Goal: Task Accomplishment & Management: Complete application form

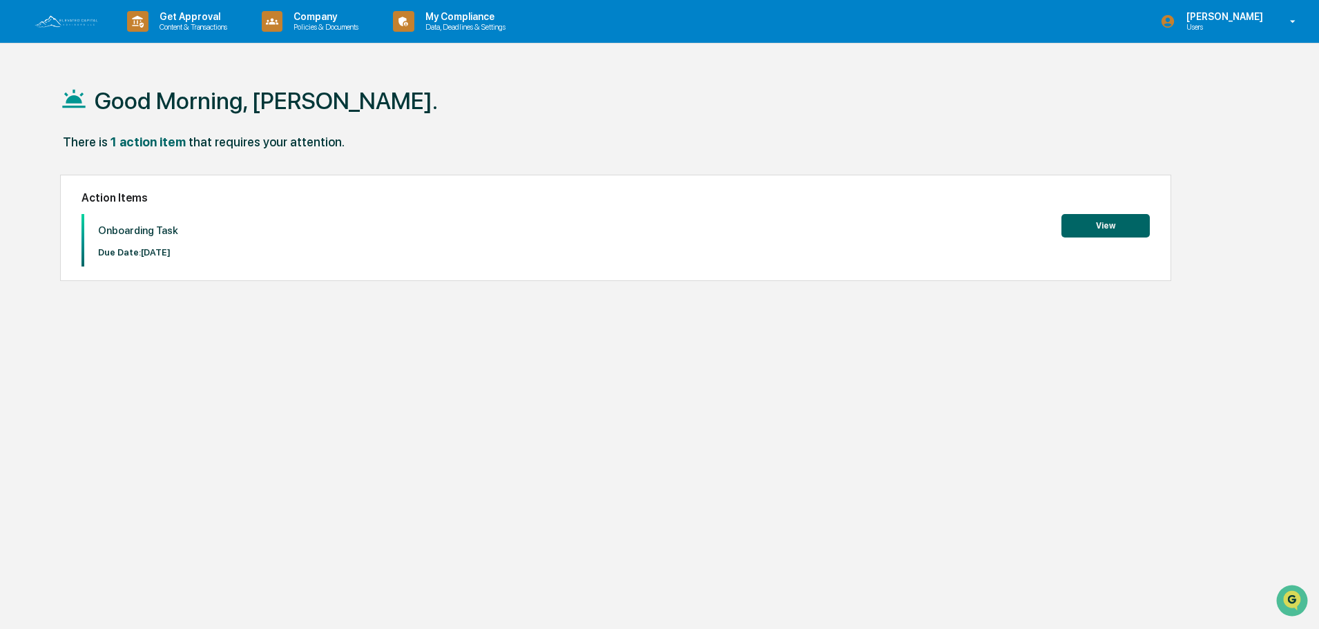
click at [1114, 229] on button "View" at bounding box center [1106, 225] width 88 height 23
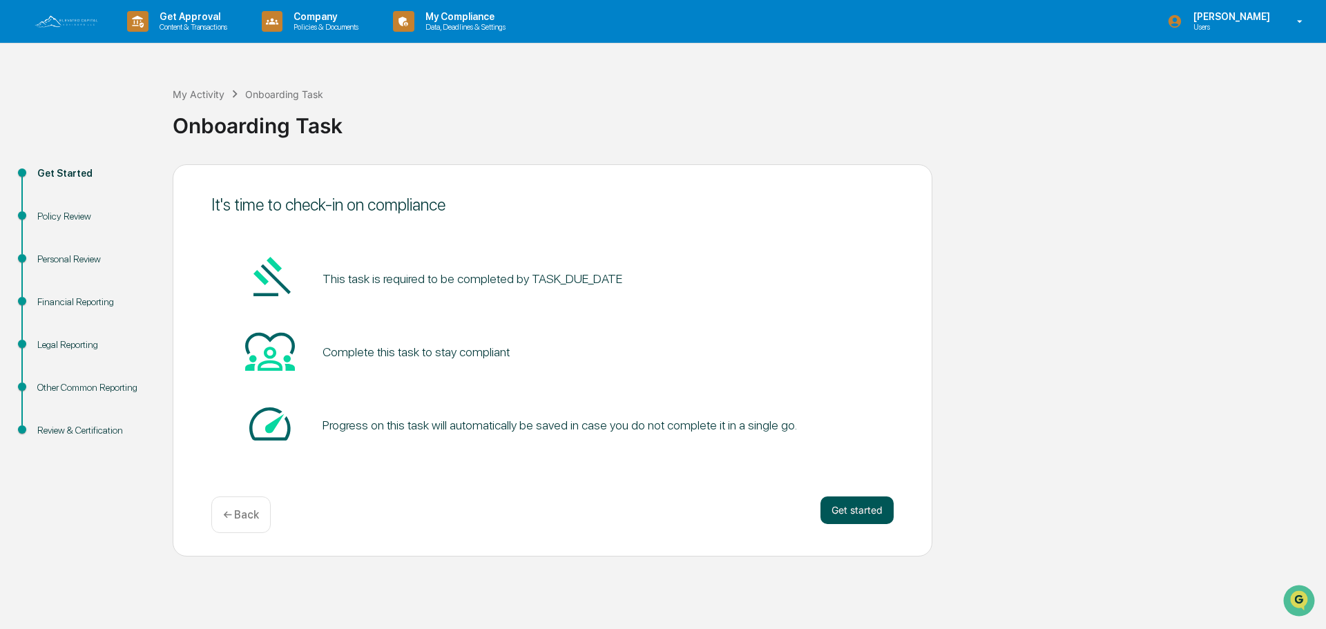
click at [871, 514] on button "Get started" at bounding box center [857, 511] width 73 height 28
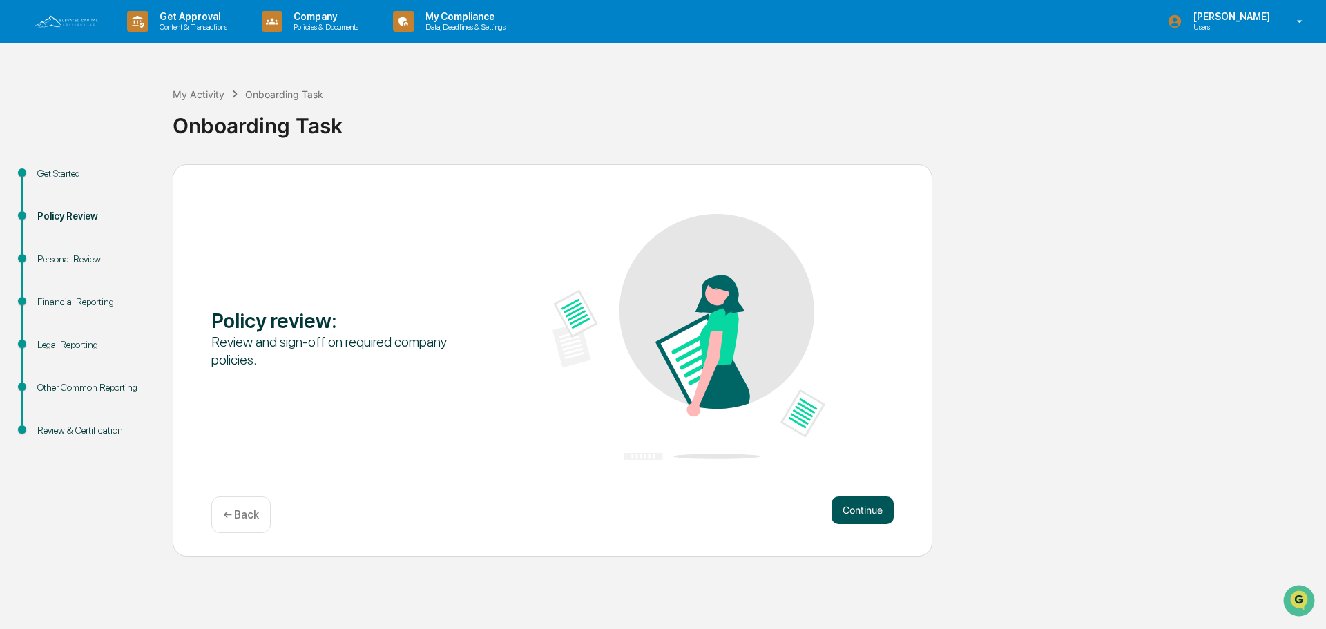
click at [870, 510] on button "Continue" at bounding box center [863, 511] width 62 height 28
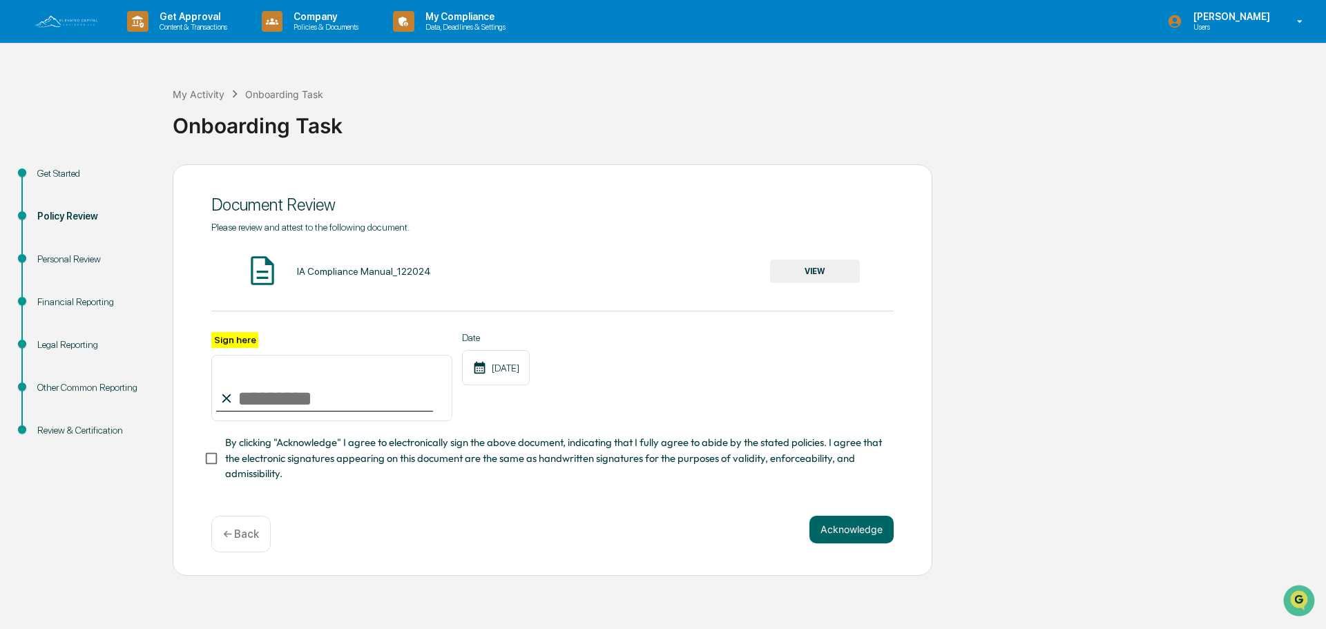
click at [289, 394] on input "Sign here" at bounding box center [331, 388] width 241 height 66
type input "**********"
click at [815, 274] on button "VIEW" at bounding box center [815, 271] width 90 height 23
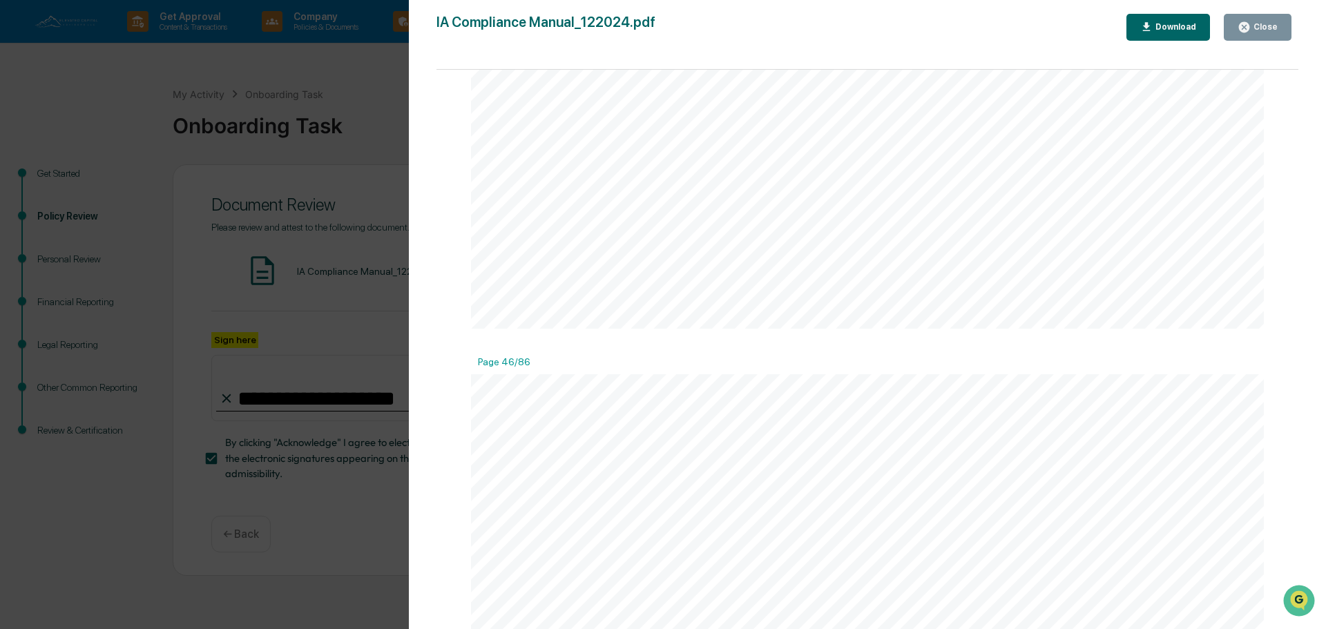
scroll to position [48353, 0]
click at [861, 481] on div "Senior Investors Policy As a registered investment adviser, Elevated Capital Ad…" at bounding box center [867, 473] width 793 height 1026
click at [1265, 26] on div "Close" at bounding box center [1264, 27] width 27 height 10
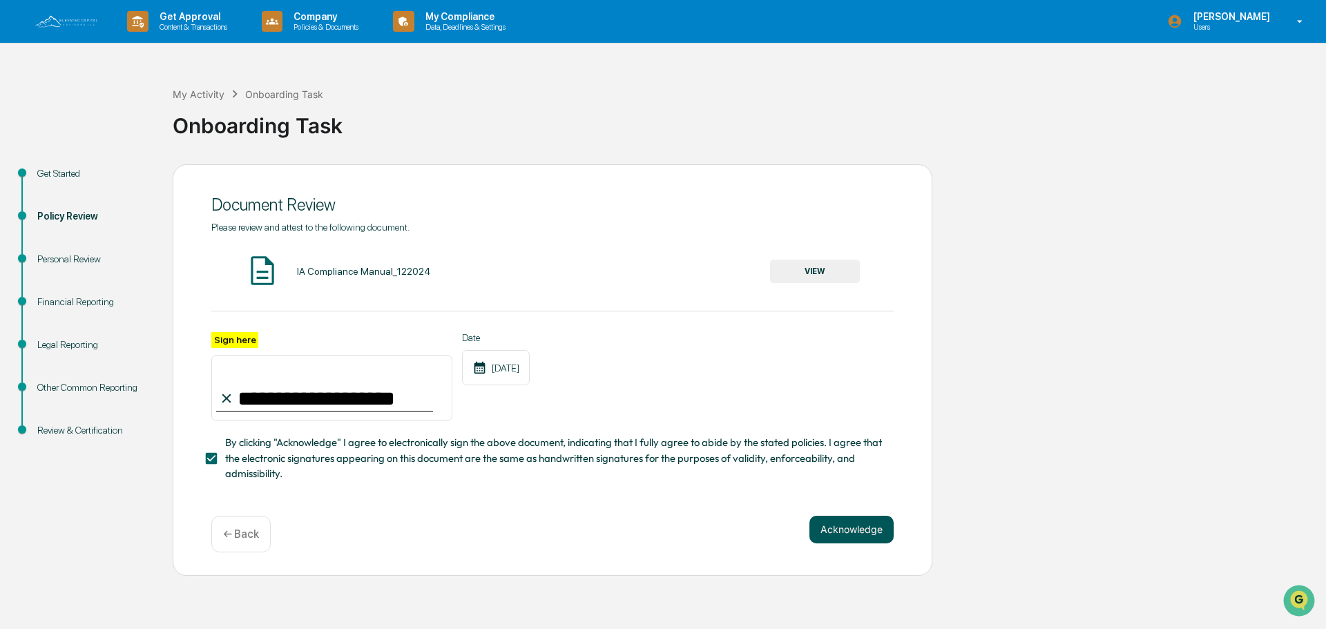
click at [879, 538] on button "Acknowledge" at bounding box center [852, 530] width 84 height 28
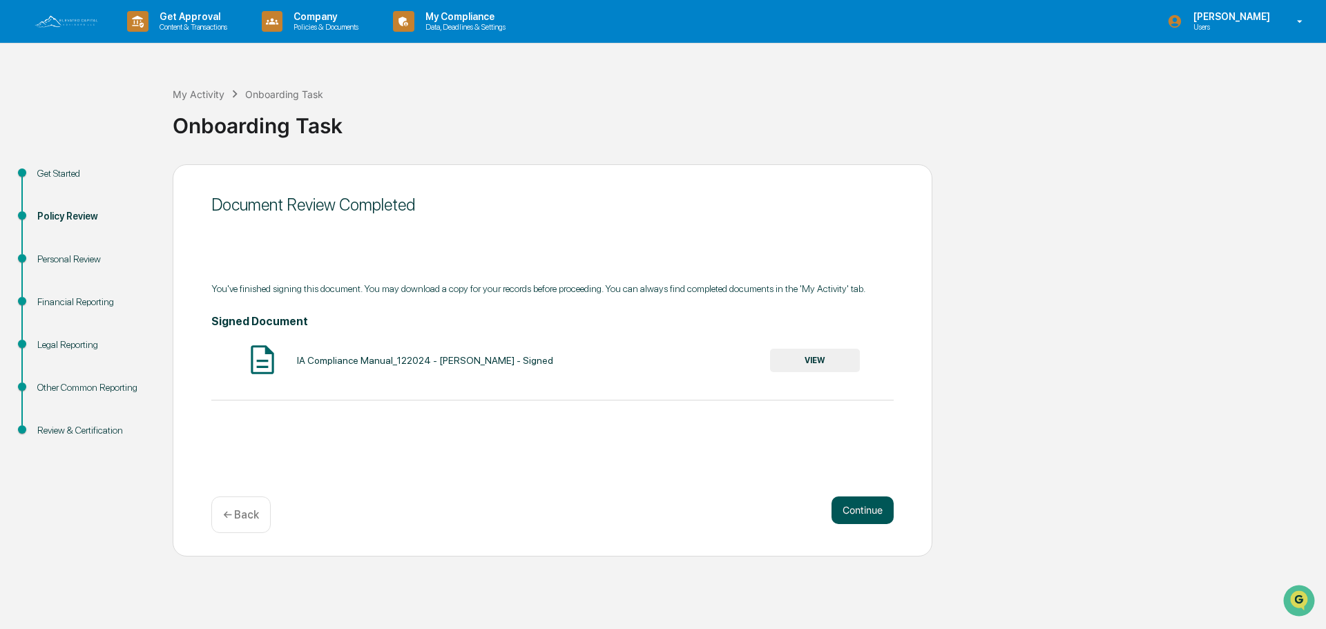
click at [867, 514] on button "Continue" at bounding box center [863, 511] width 62 height 28
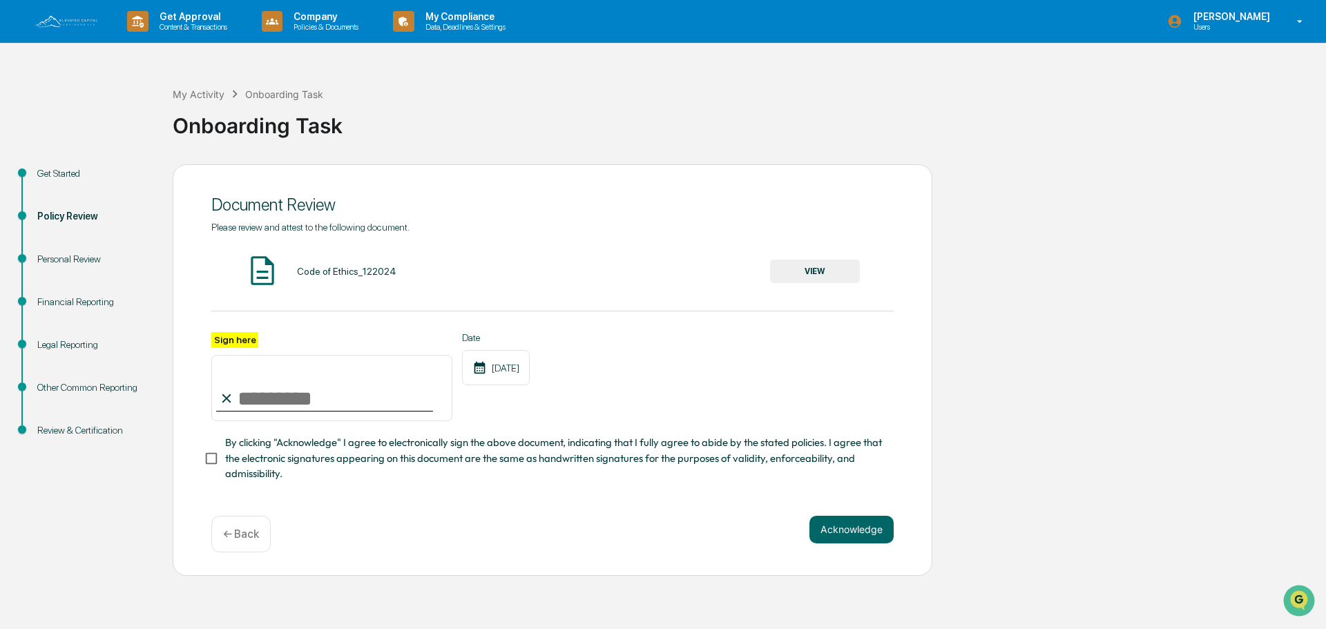
click at [283, 401] on input "Sign here" at bounding box center [331, 388] width 241 height 66
type input "**********"
click at [801, 280] on button "VIEW" at bounding box center [815, 271] width 90 height 23
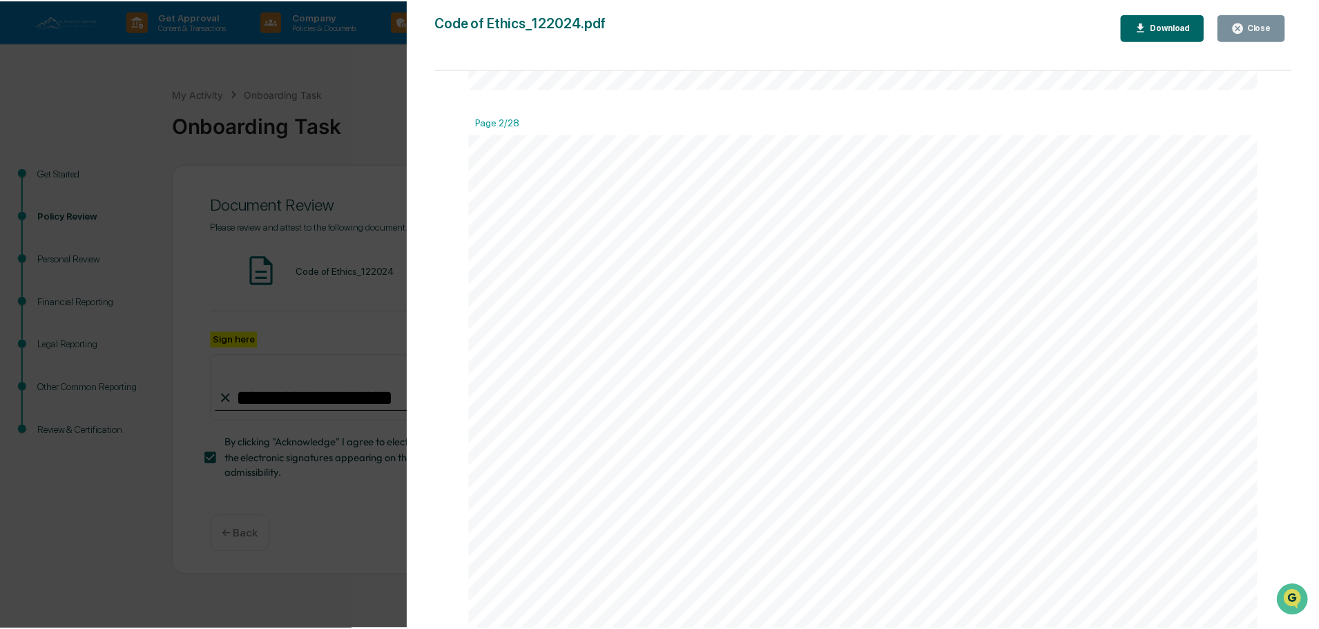
scroll to position [1036, 0]
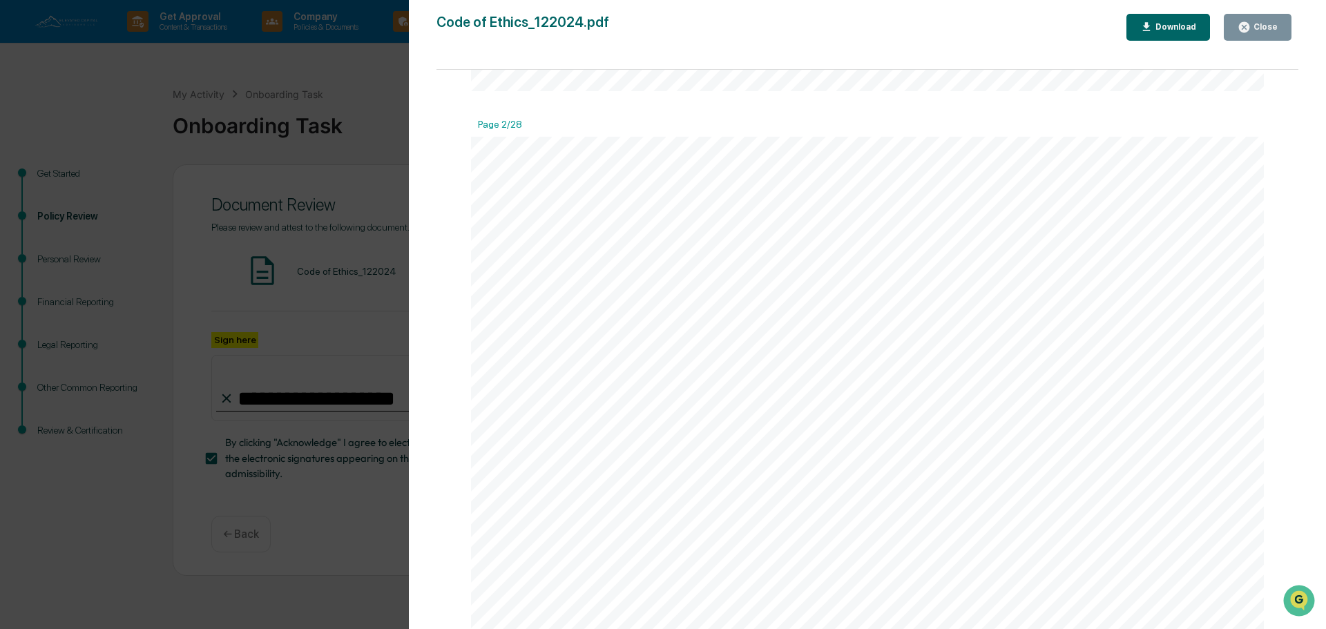
click at [367, 354] on div "Version History 07/30/2025, 06:39 PM Elton Wilcox Code of Ethics_122024.pdf Clo…" at bounding box center [663, 314] width 1326 height 629
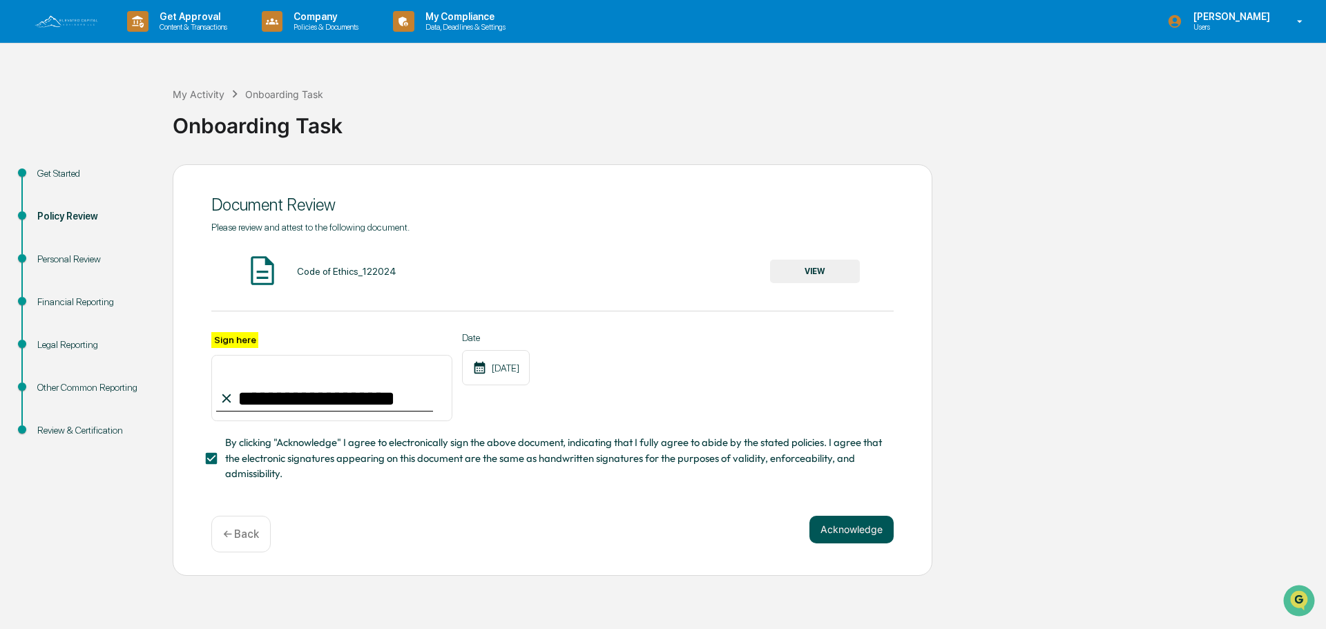
click at [875, 533] on button "Acknowledge" at bounding box center [852, 530] width 84 height 28
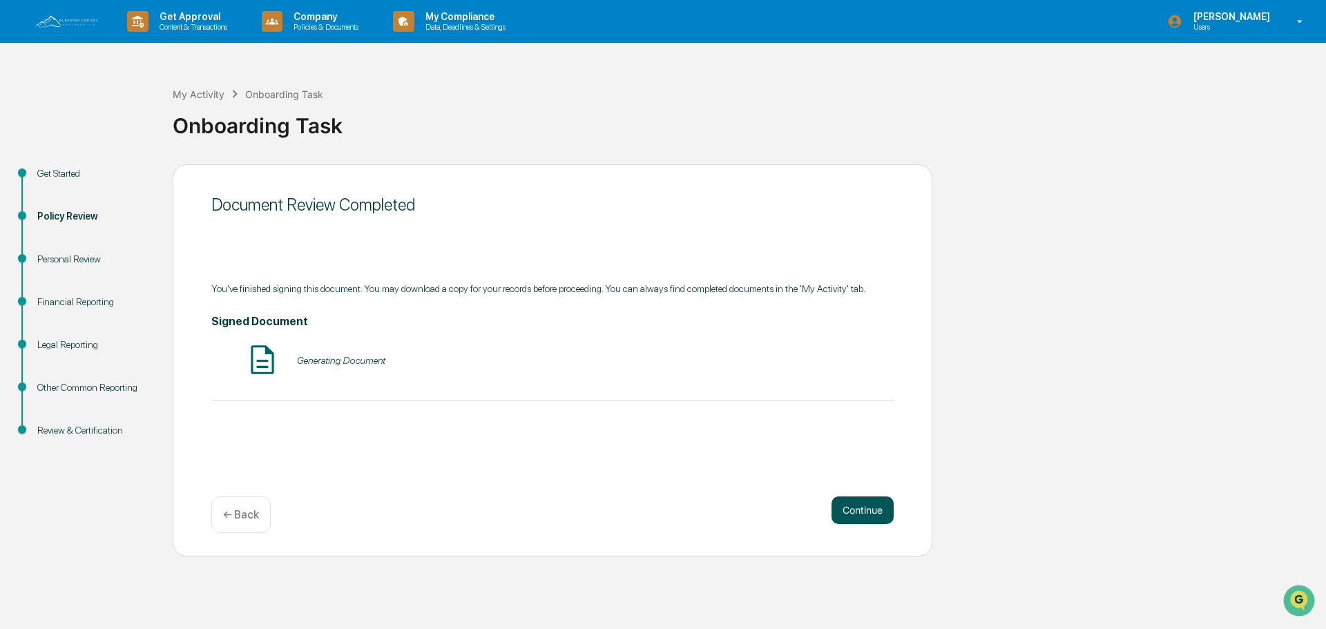
click at [873, 504] on button "Continue" at bounding box center [863, 511] width 62 height 28
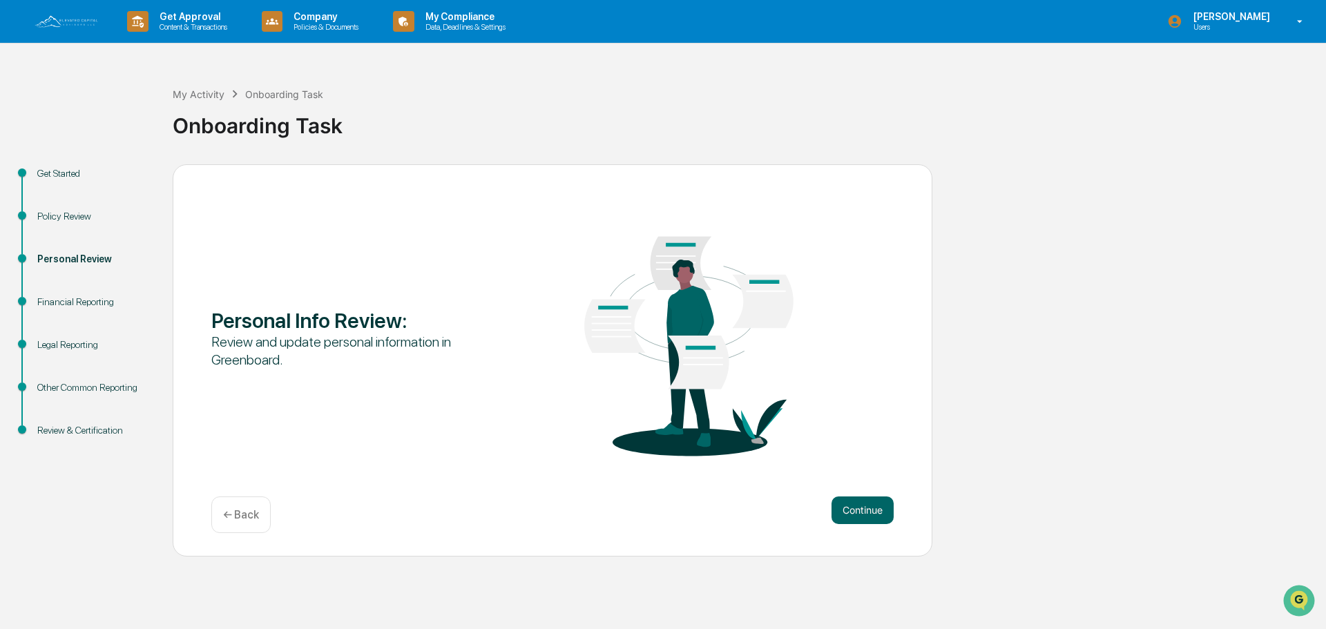
click at [873, 504] on button "Continue" at bounding box center [863, 511] width 62 height 28
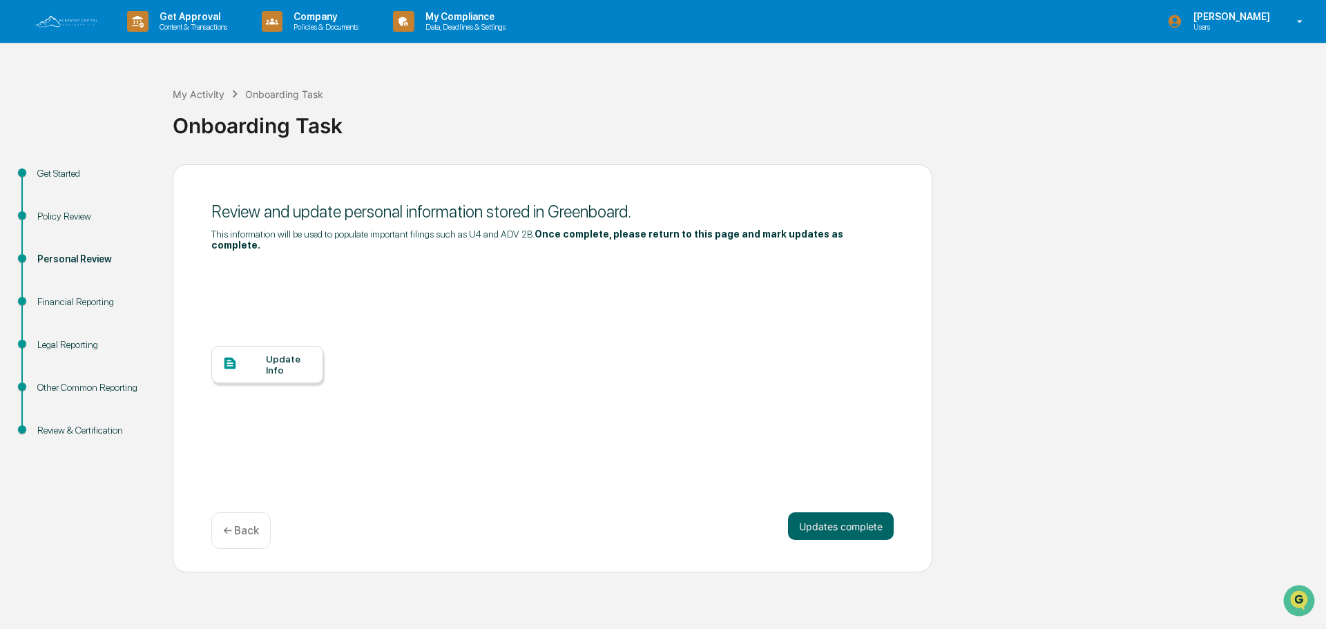
click at [249, 359] on div at bounding box center [244, 364] width 44 height 17
click at [821, 513] on button "Updates complete" at bounding box center [841, 527] width 106 height 28
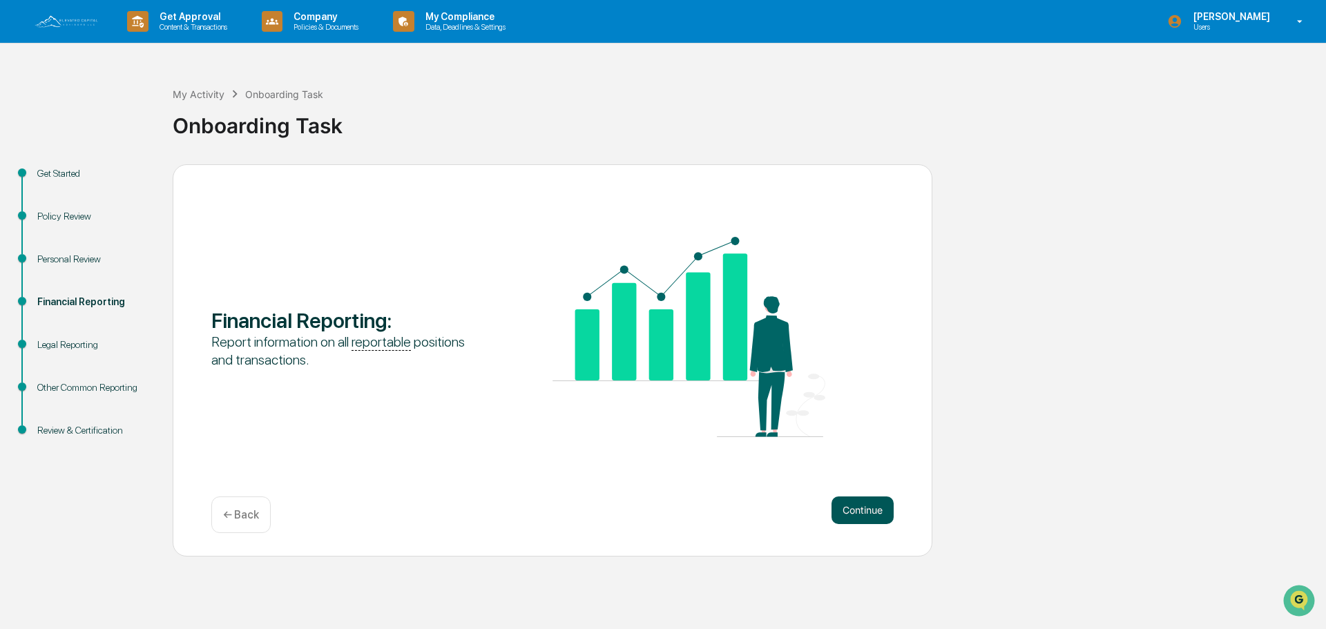
click at [859, 506] on button "Continue" at bounding box center [863, 511] width 62 height 28
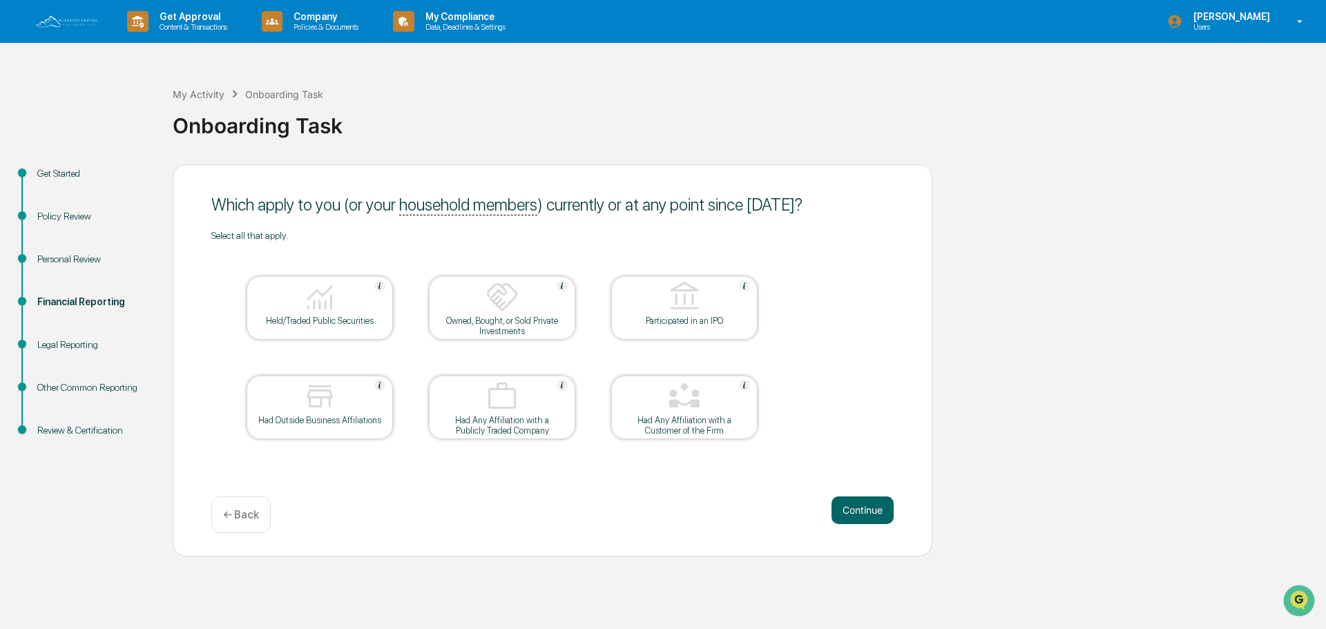
click at [313, 308] on img at bounding box center [319, 296] width 33 height 33
click at [500, 321] on div "Owned, Bought, or Sold Private Investments" at bounding box center [502, 326] width 124 height 21
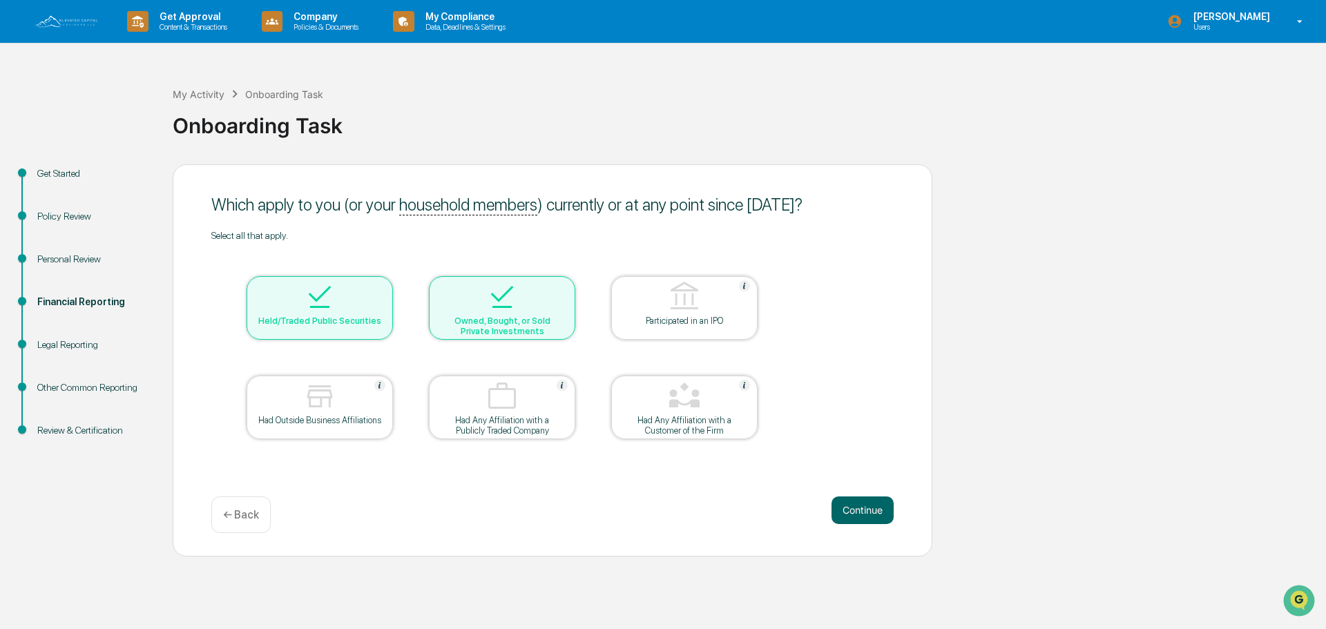
click at [307, 410] on img at bounding box center [319, 396] width 33 height 33
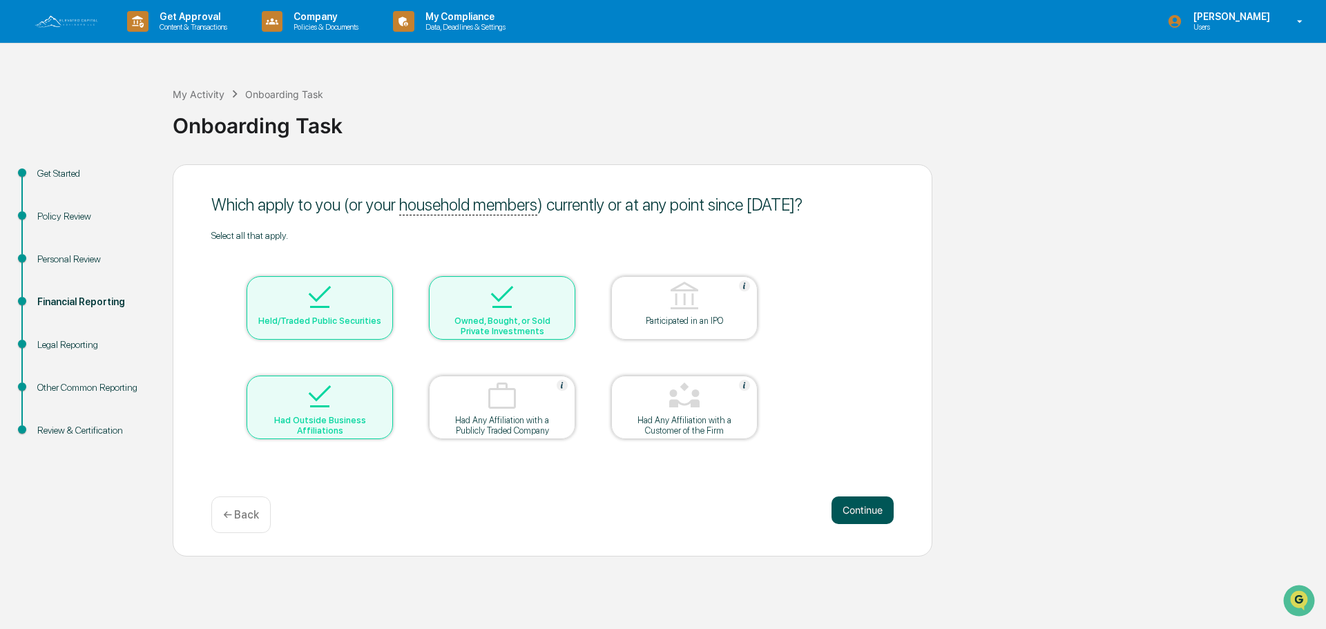
click at [874, 517] on button "Continue" at bounding box center [863, 511] width 62 height 28
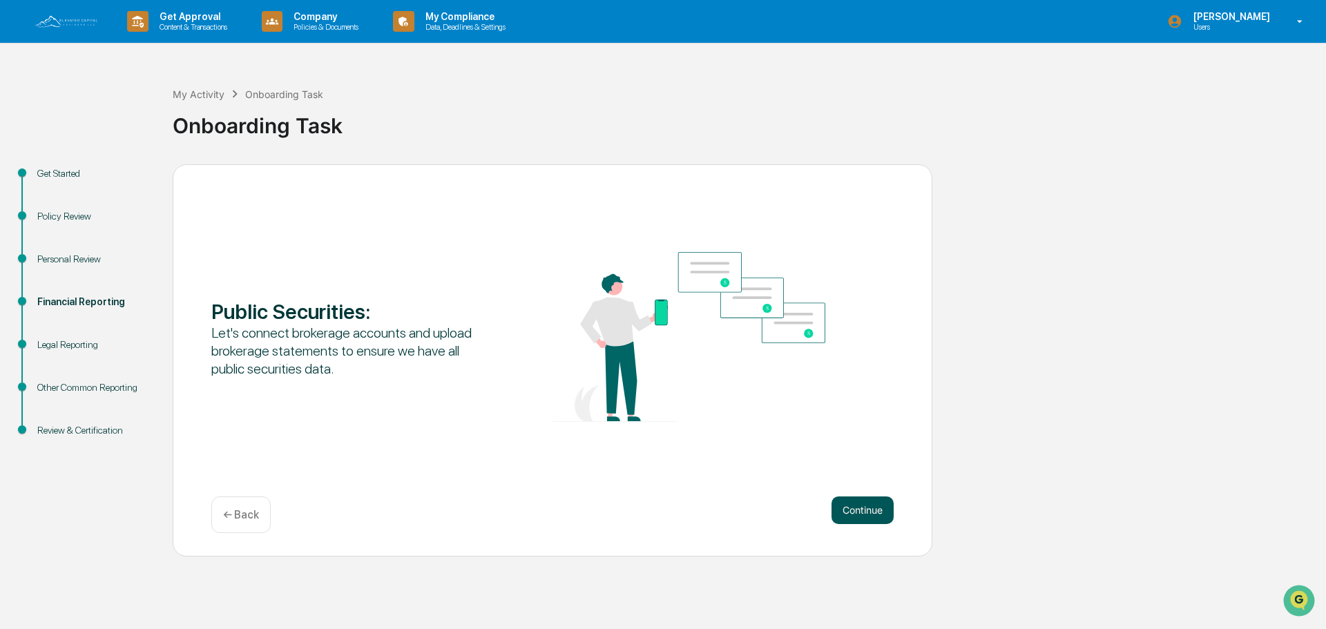
click at [867, 521] on button "Continue" at bounding box center [863, 511] width 62 height 28
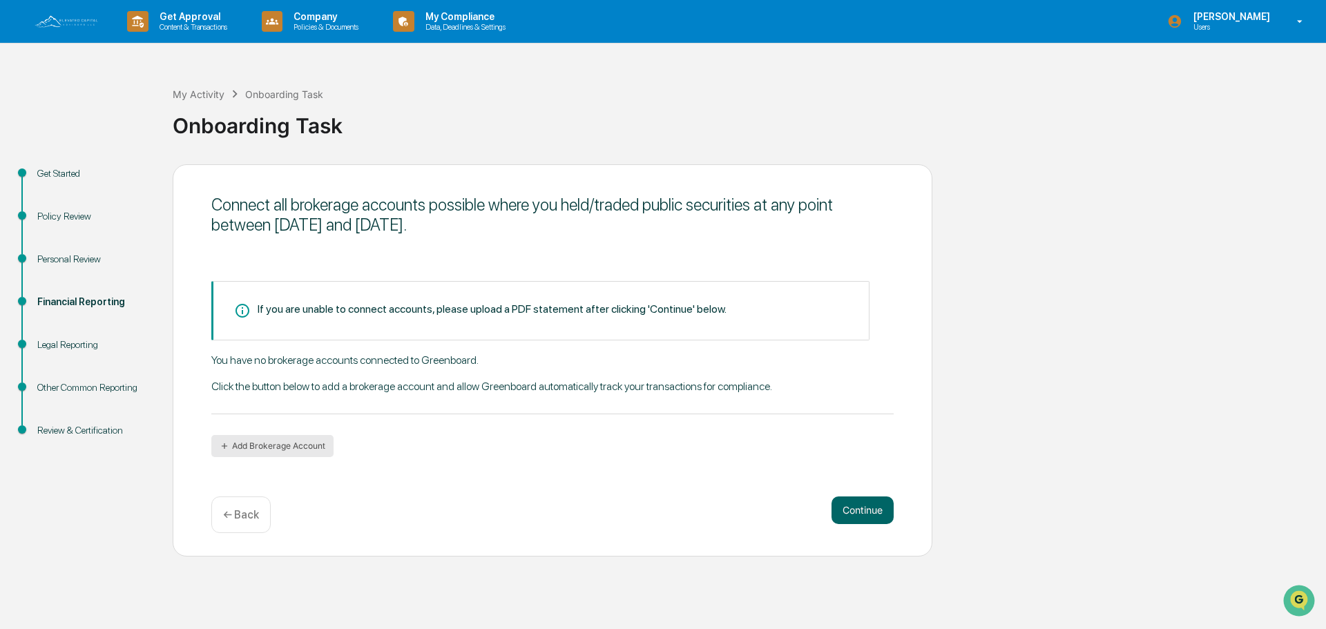
click at [278, 443] on button "Add Brokerage Account" at bounding box center [272, 446] width 122 height 22
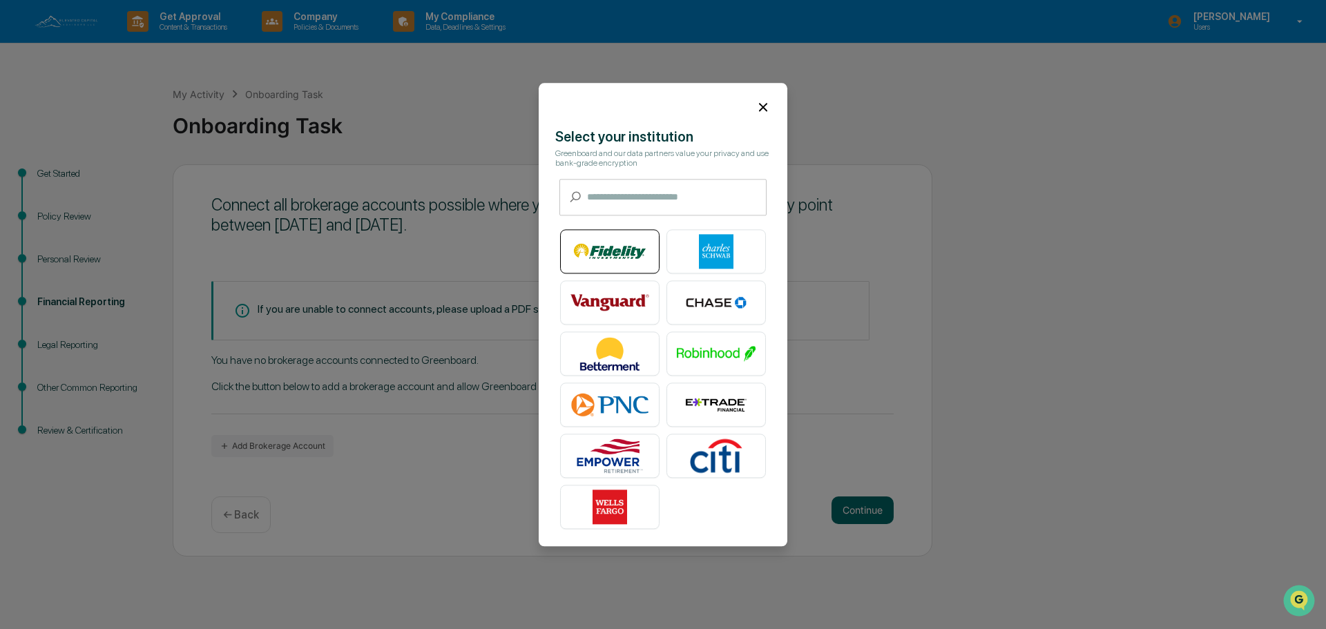
click at [613, 256] on img at bounding box center [610, 251] width 79 height 35
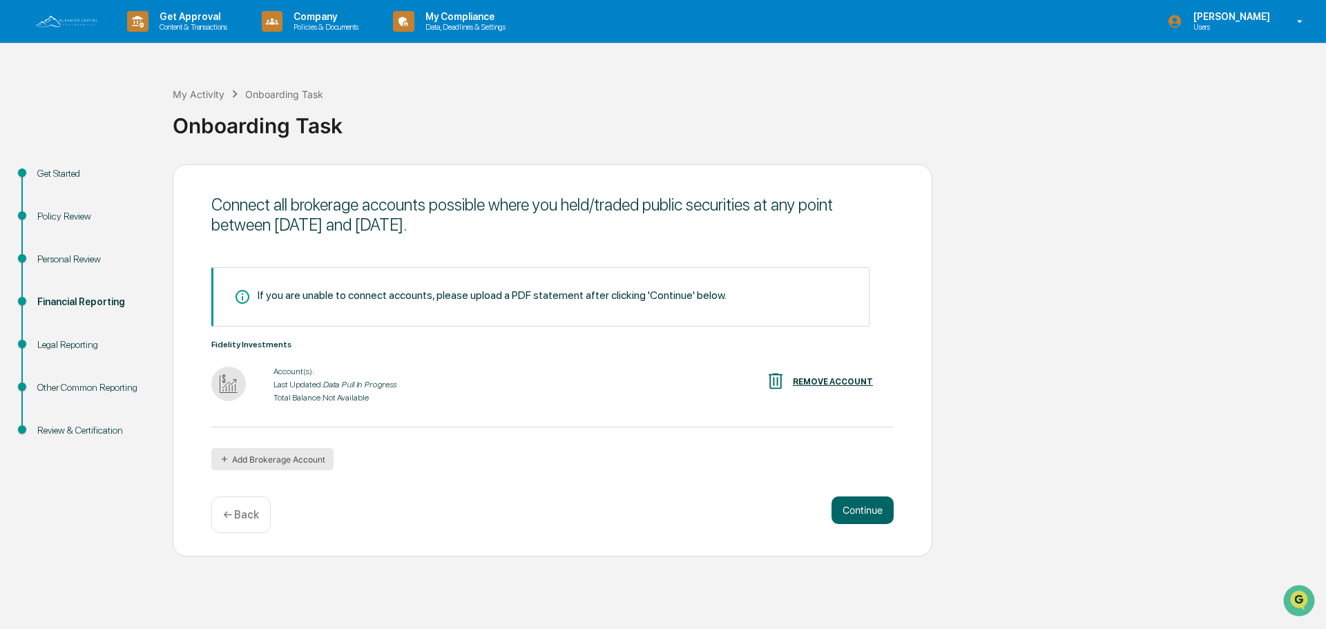
click at [283, 455] on button "Add Brokerage Account" at bounding box center [272, 459] width 122 height 22
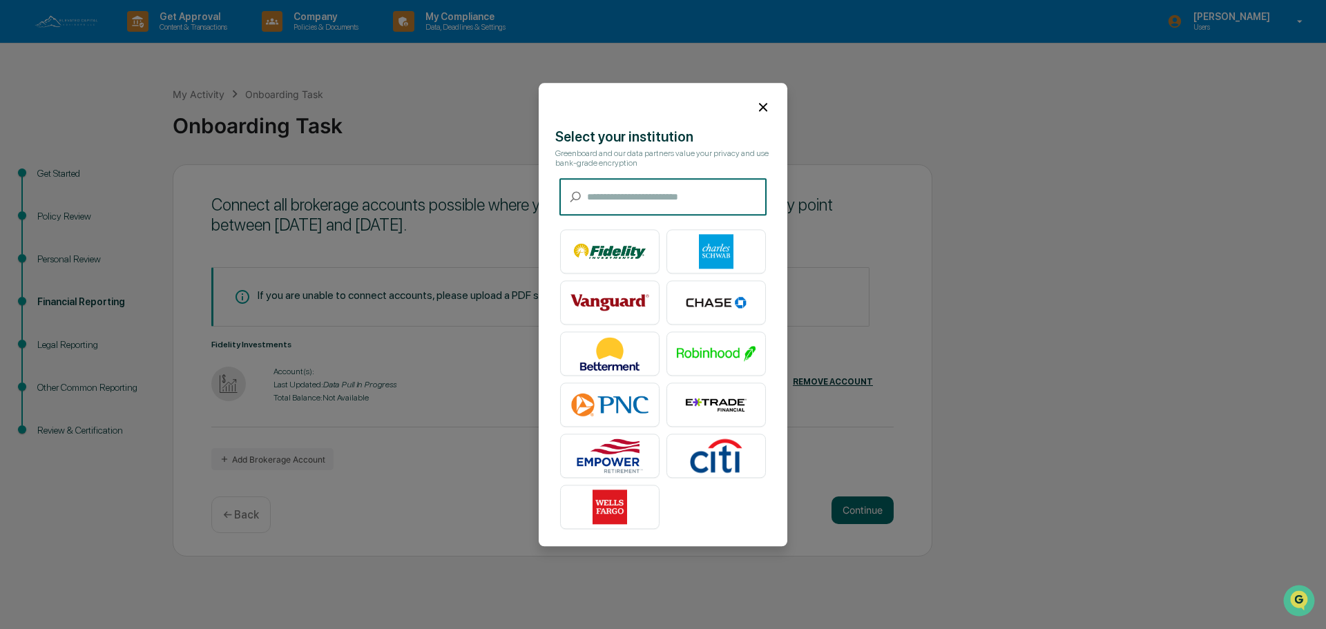
click at [612, 197] on input "text" at bounding box center [677, 197] width 180 height 37
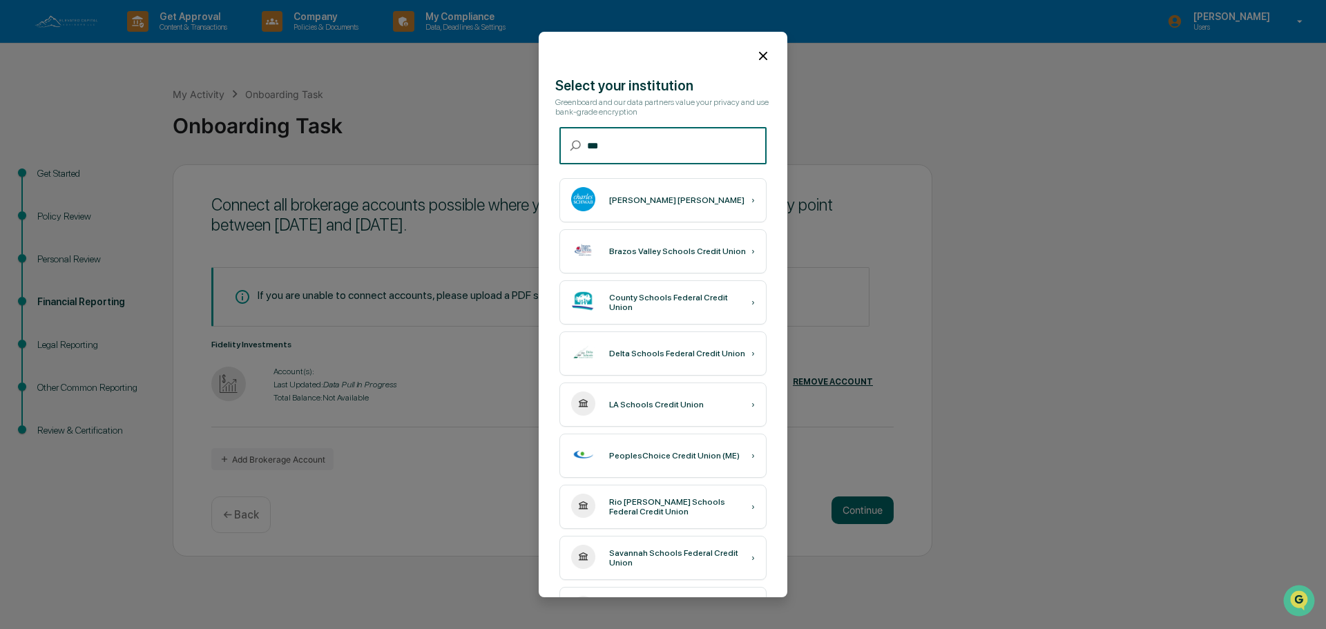
type input "***"
click at [612, 197] on div "Charles Schwab" at bounding box center [676, 200] width 135 height 10
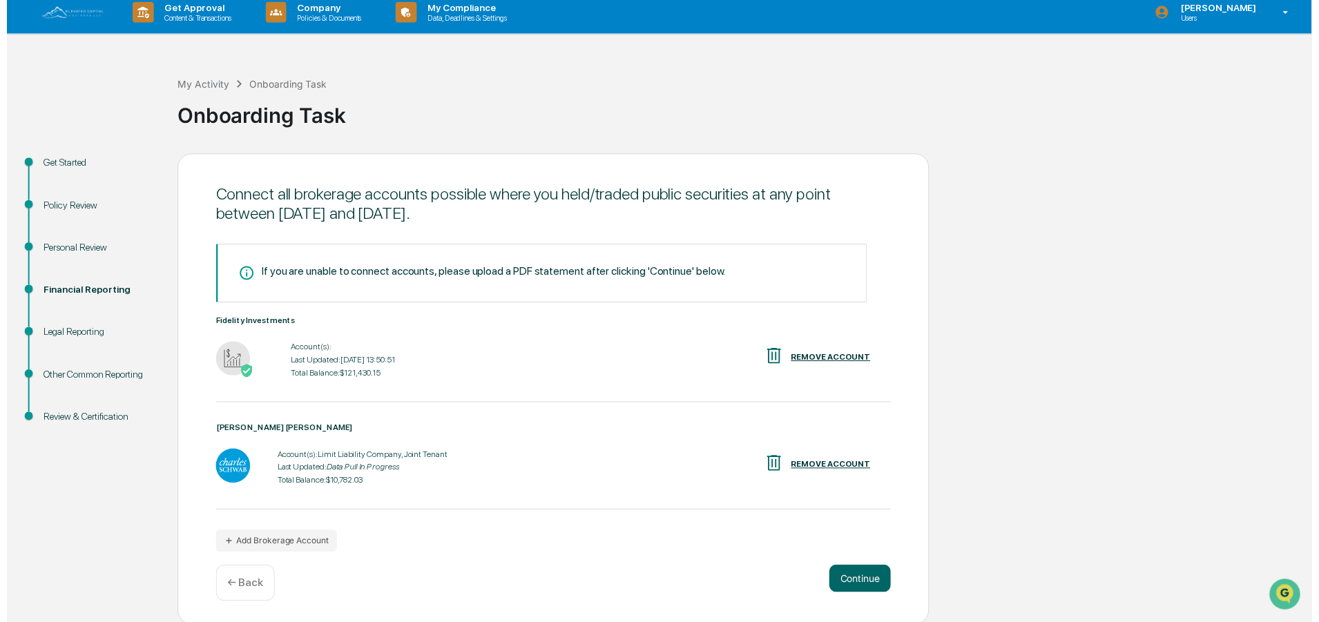
scroll to position [11, 0]
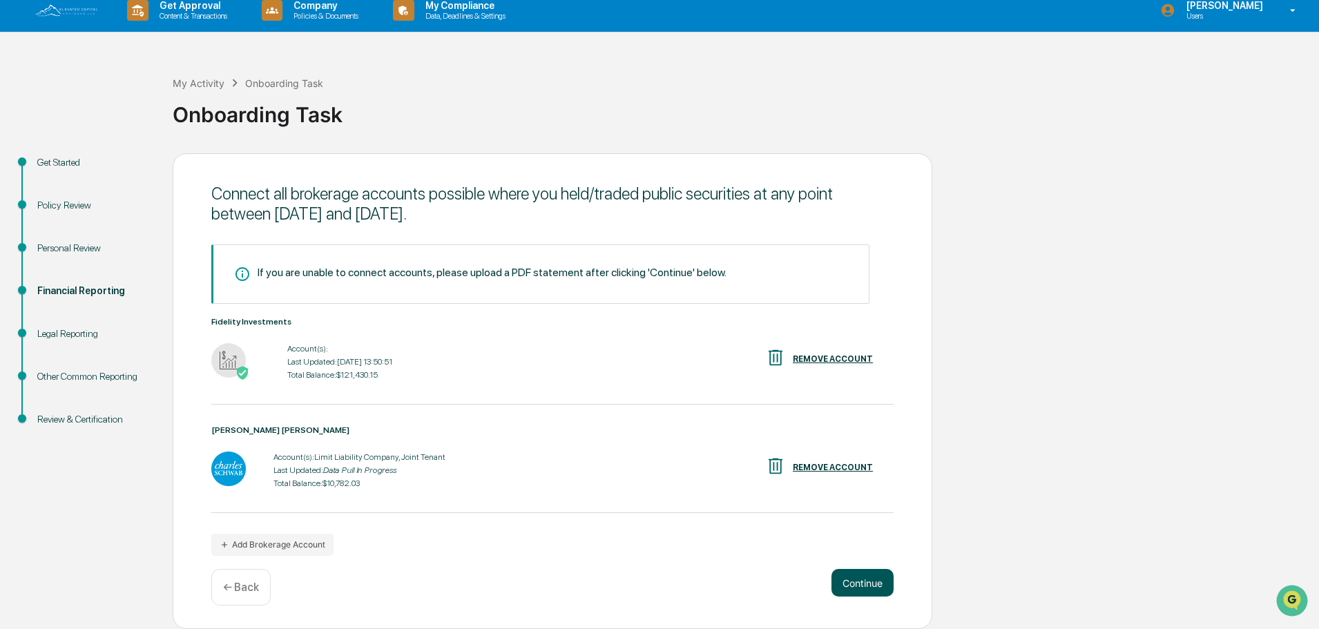
click at [878, 588] on button "Continue" at bounding box center [863, 583] width 62 height 28
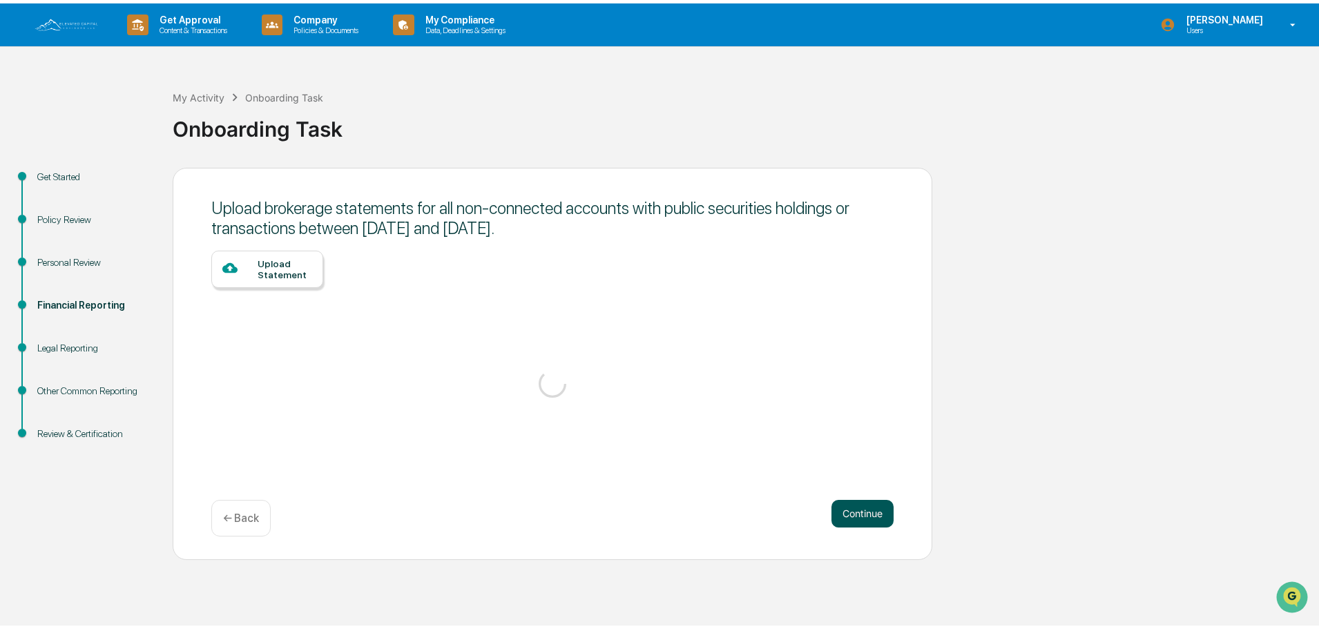
scroll to position [0, 0]
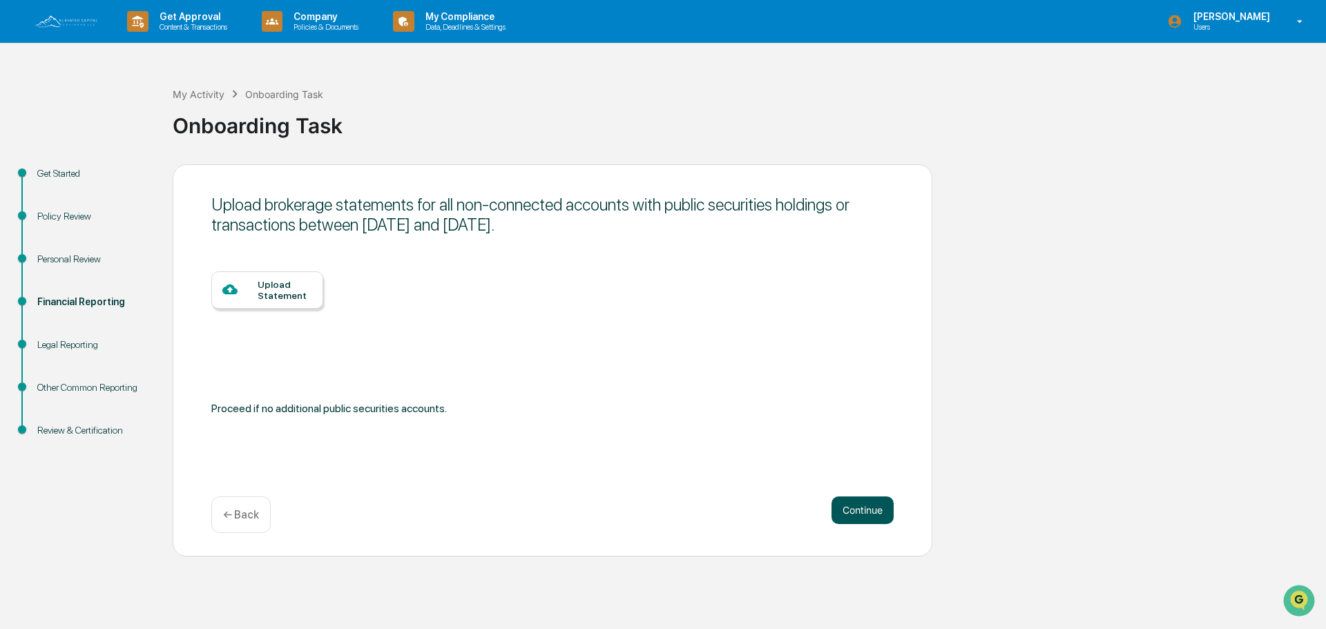
click at [870, 514] on button "Continue" at bounding box center [863, 511] width 62 height 28
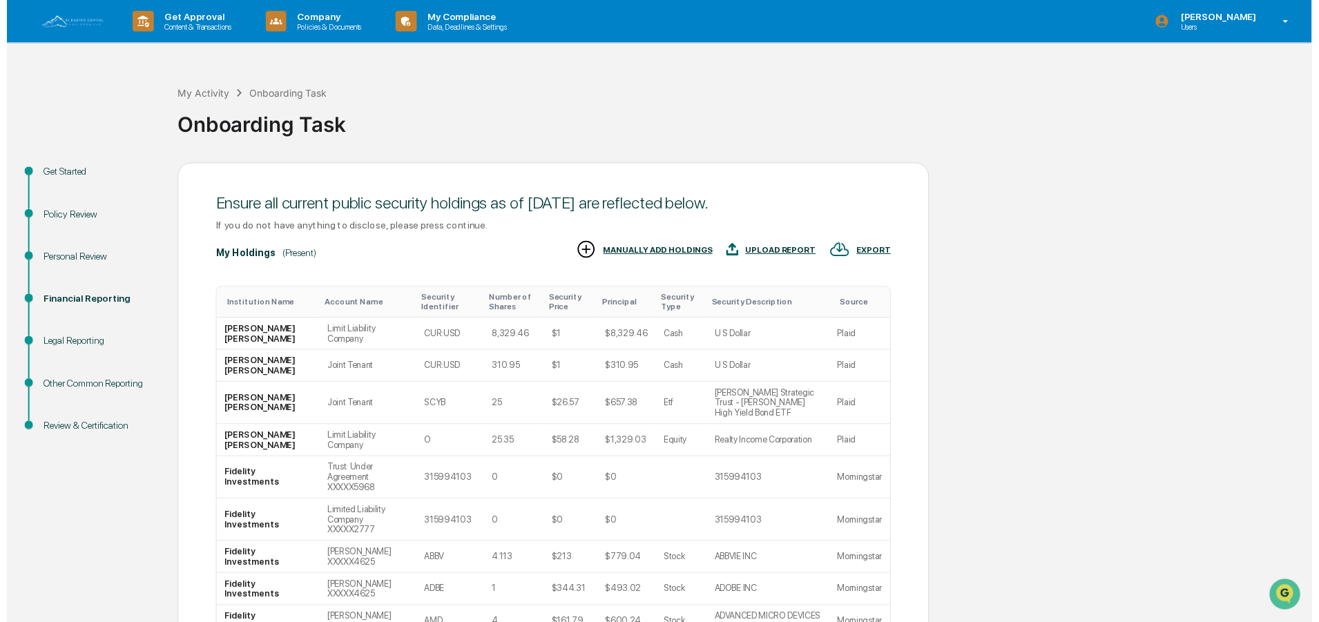
scroll to position [137, 0]
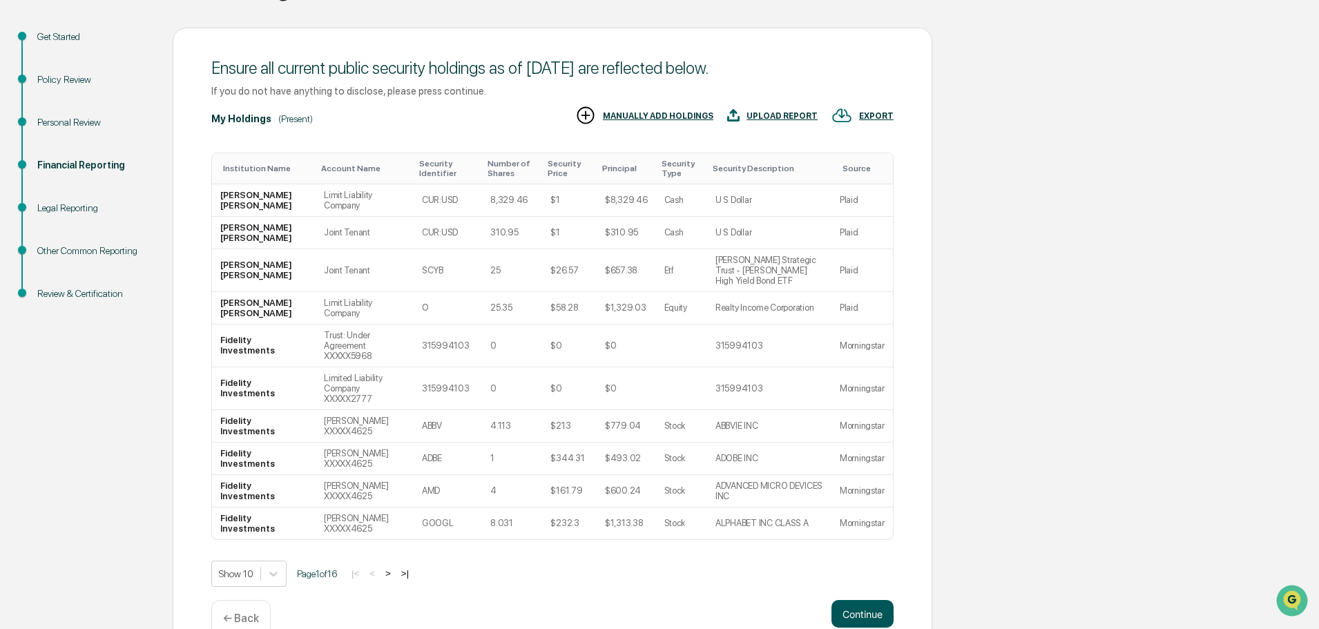
click at [855, 600] on button "Continue" at bounding box center [863, 614] width 62 height 28
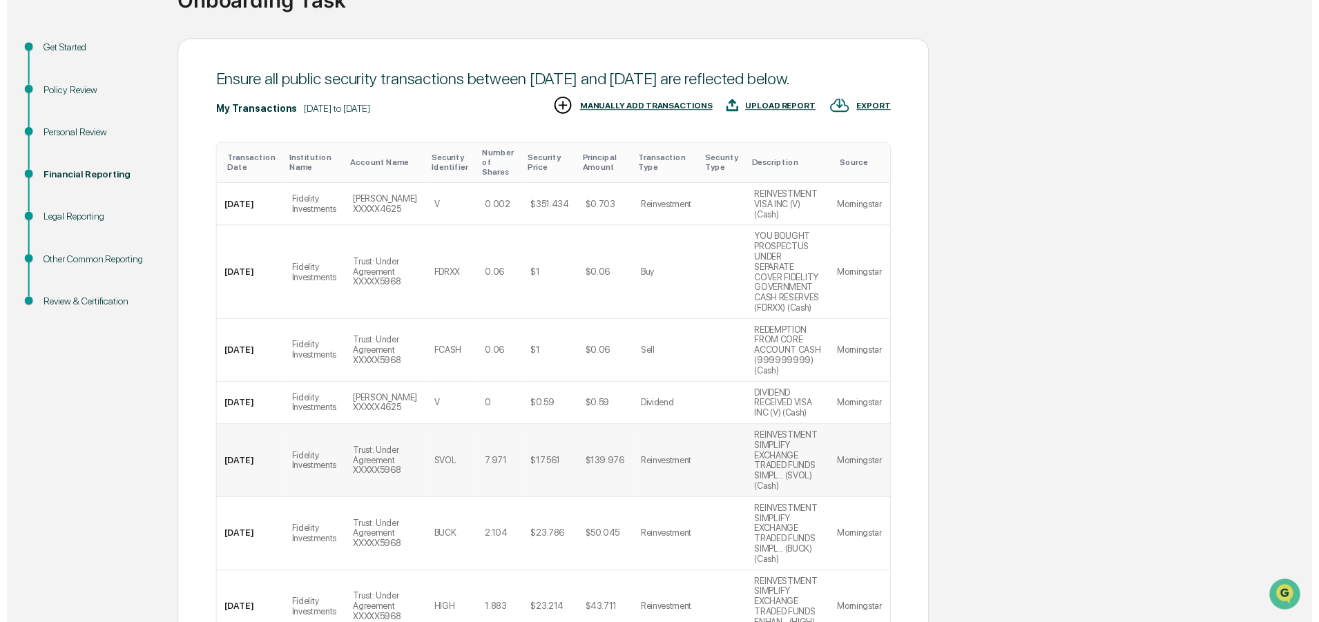
scroll to position [313, 0]
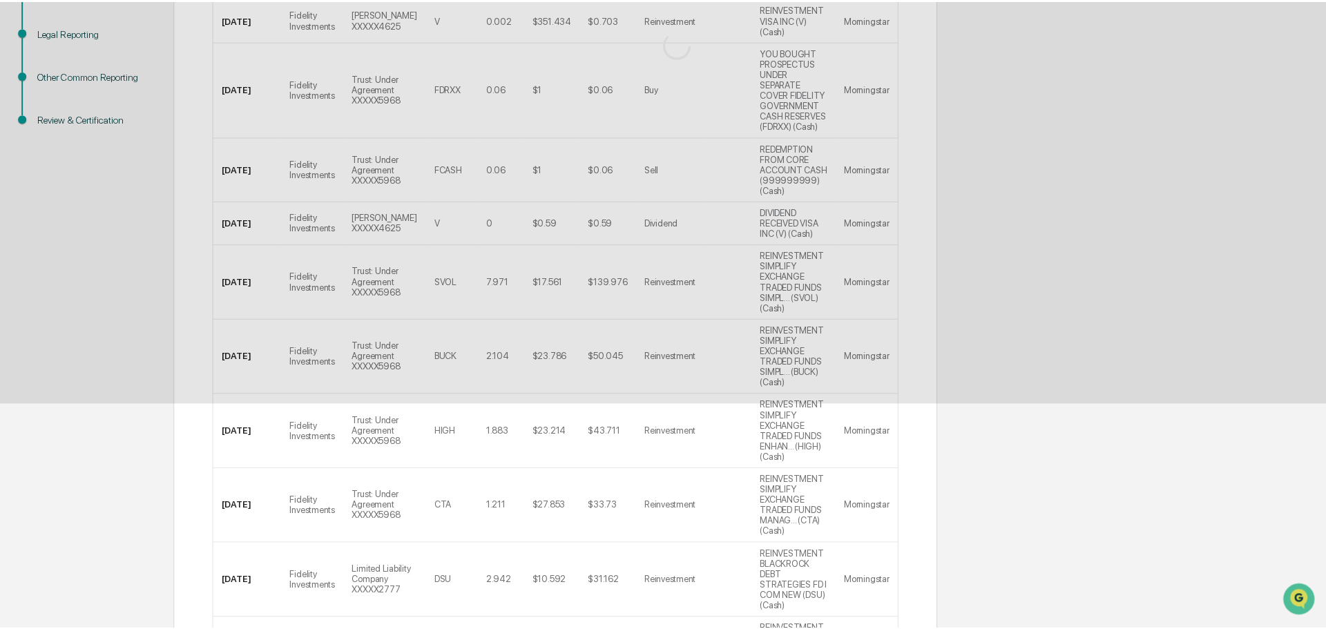
scroll to position [0, 0]
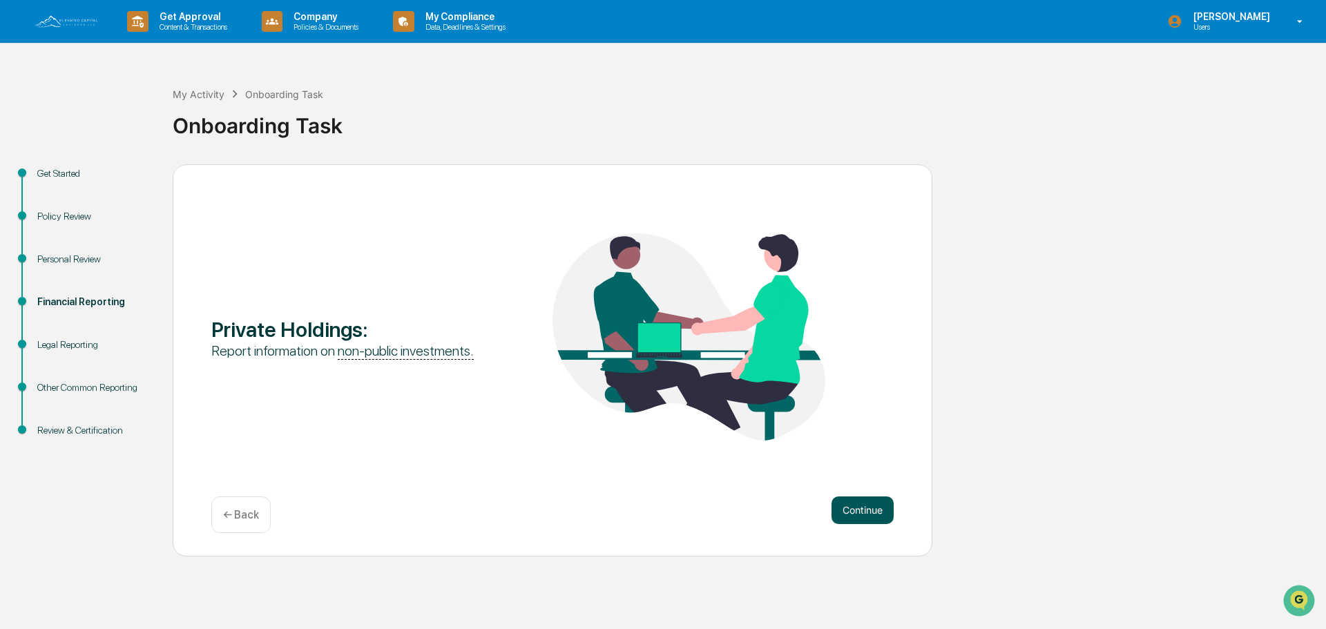
click at [856, 502] on button "Continue" at bounding box center [863, 511] width 62 height 28
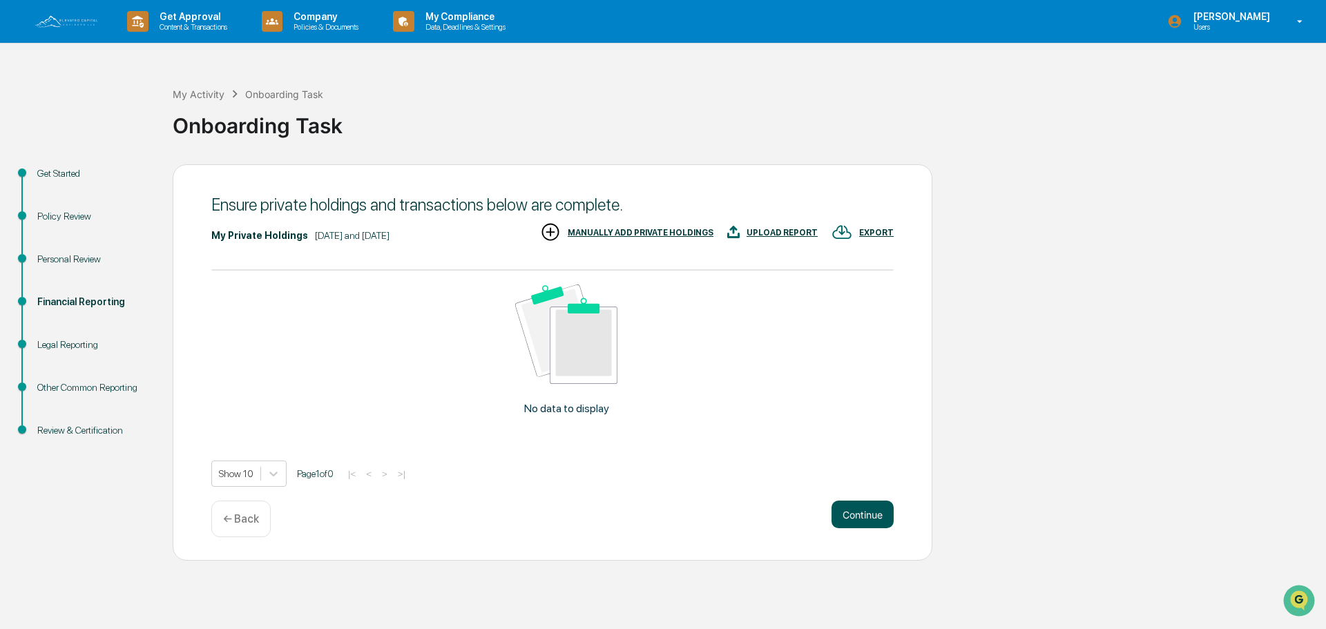
click at [859, 517] on button "Continue" at bounding box center [863, 515] width 62 height 28
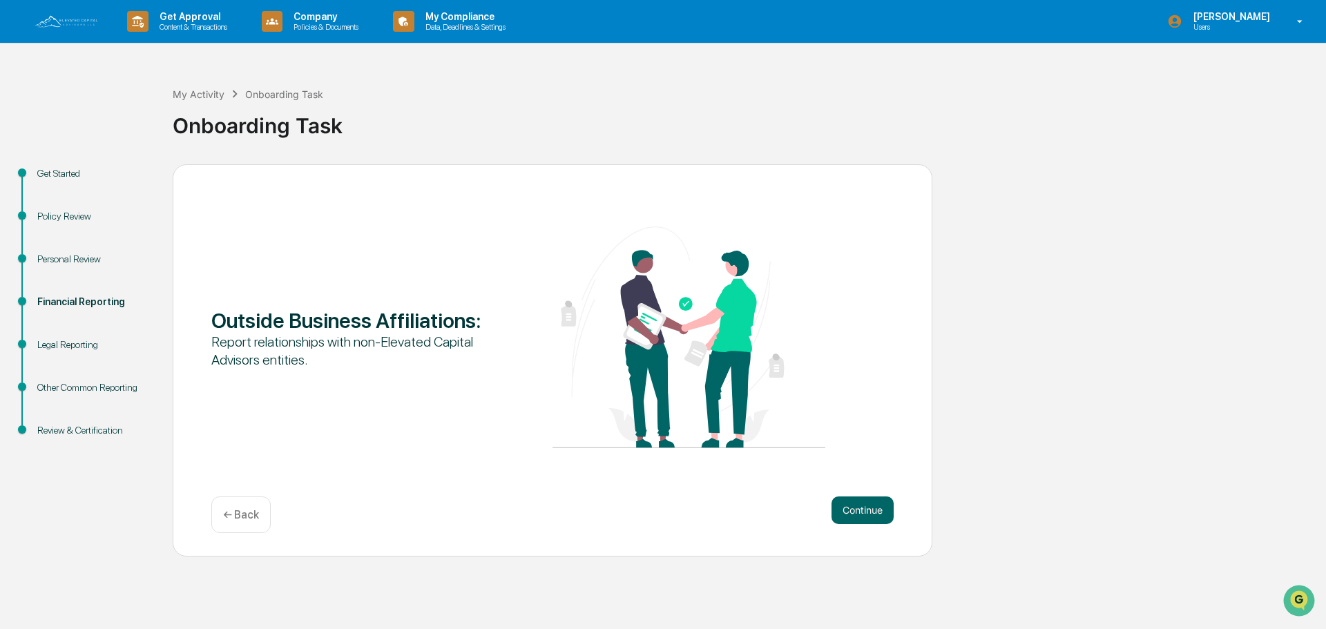
click at [859, 517] on button "Continue" at bounding box center [863, 511] width 62 height 28
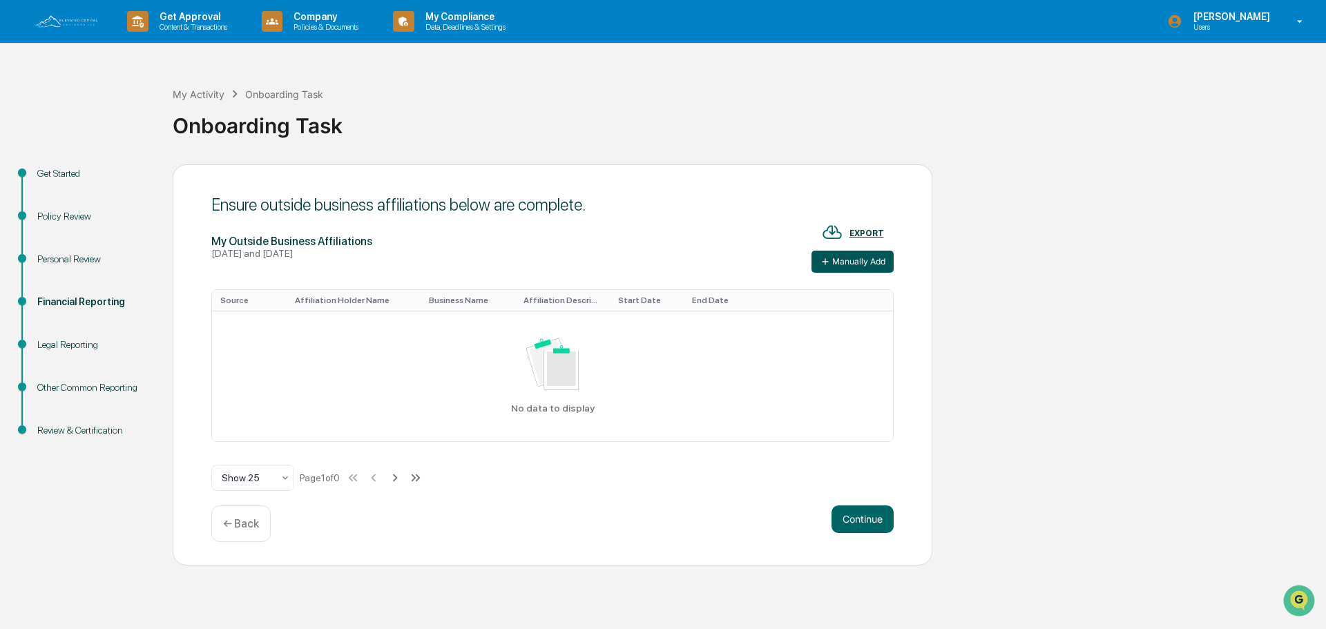
click at [857, 267] on button "Manually Add" at bounding box center [853, 262] width 82 height 22
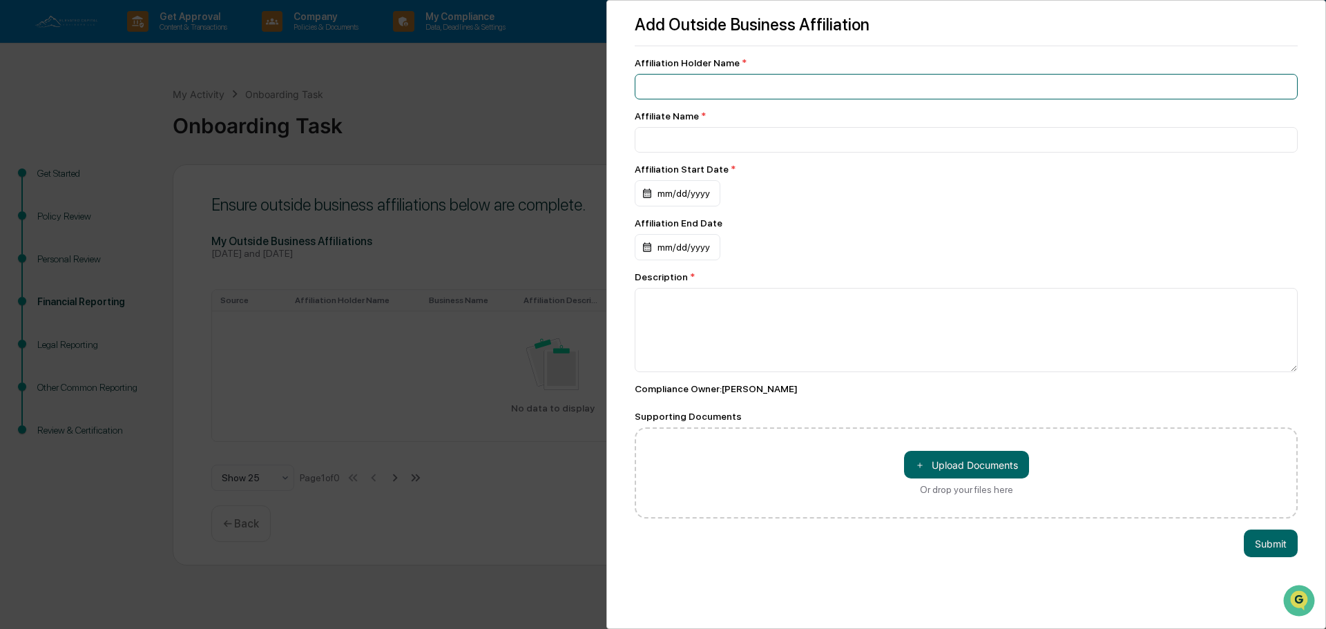
click at [701, 89] on input at bounding box center [966, 87] width 663 height 26
type input "**********"
type input "*********"
click at [670, 199] on div "mm/dd/yyyy" at bounding box center [678, 193] width 86 height 26
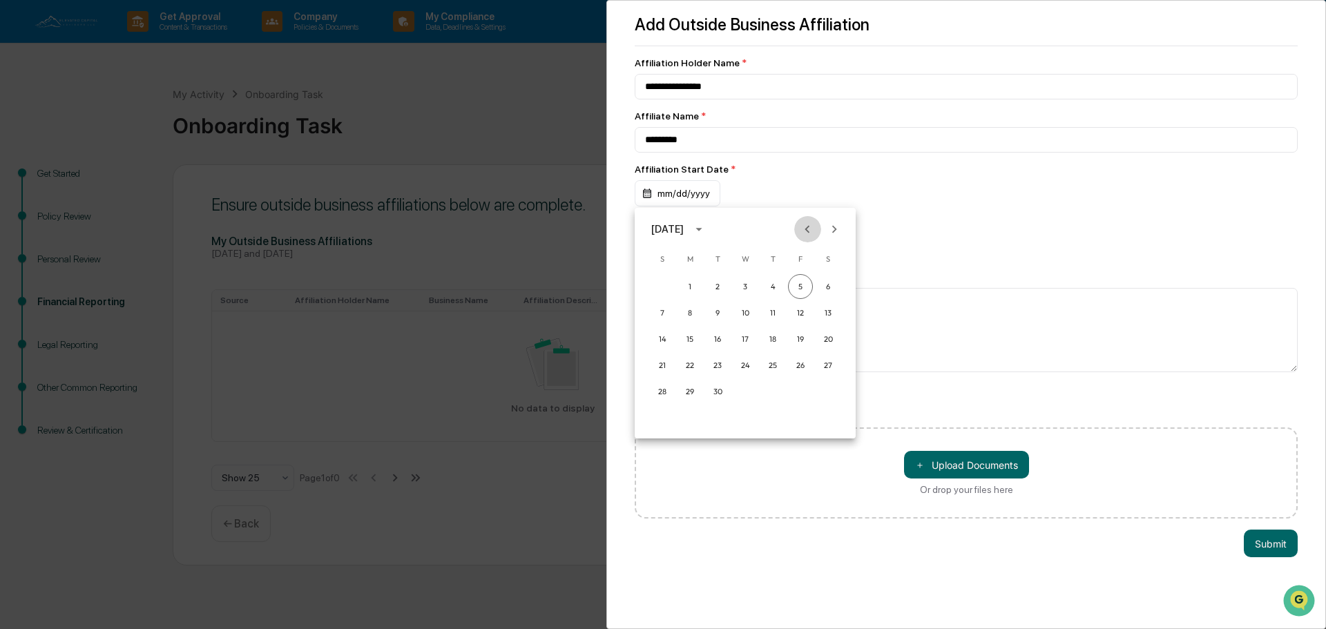
click at [803, 232] on icon "Previous month" at bounding box center [807, 229] width 15 height 15
click at [765, 338] on button "17" at bounding box center [773, 339] width 25 height 25
click at [697, 194] on div "07/17/2025" at bounding box center [667, 193] width 64 height 26
click at [700, 193] on div at bounding box center [663, 314] width 1326 height 629
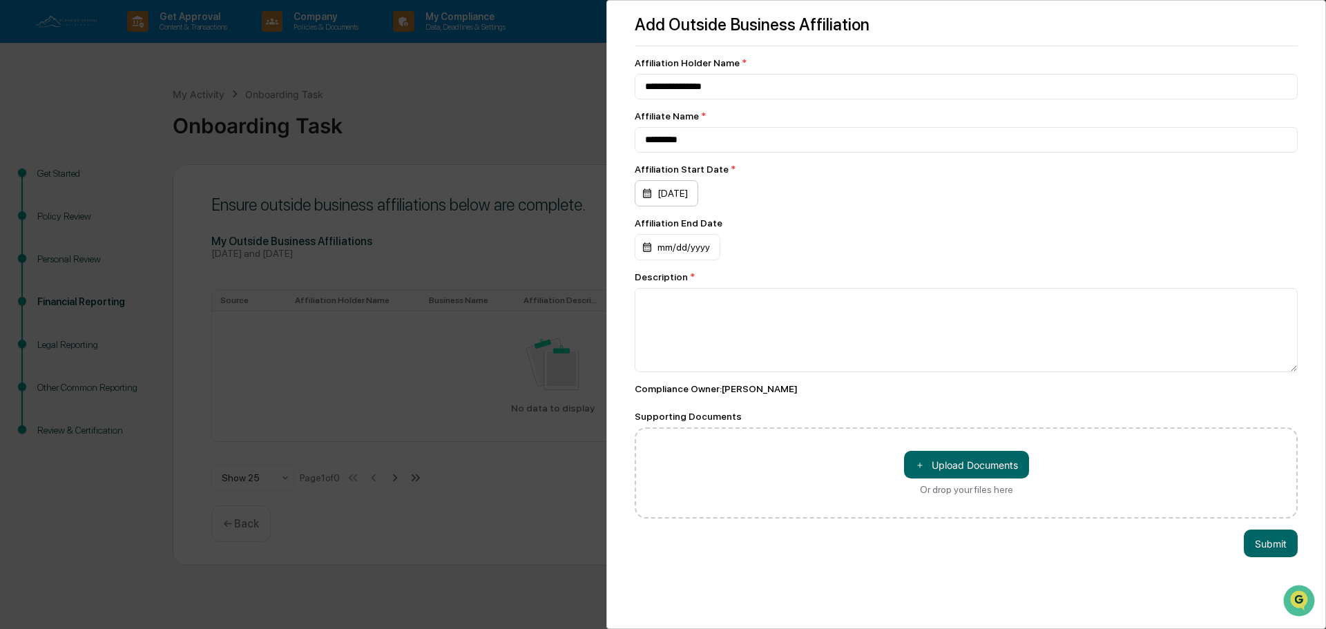
click at [698, 193] on div "07/17/2025" at bounding box center [667, 193] width 64 height 26
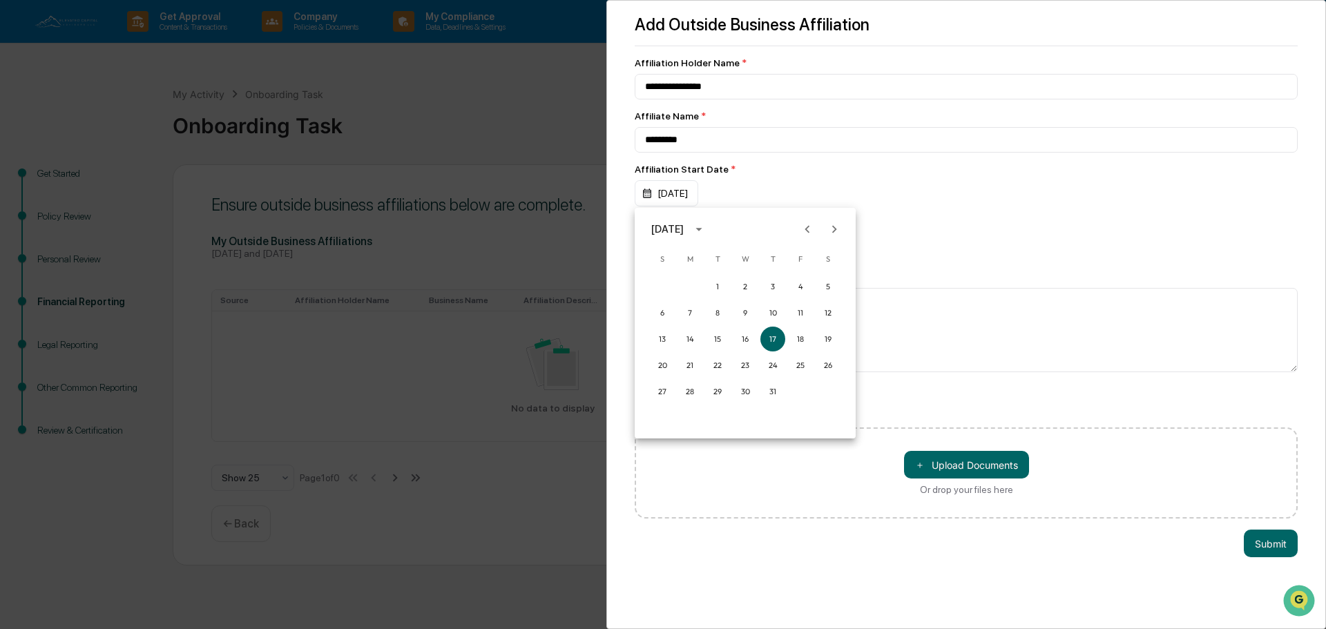
click at [688, 227] on div "July 2025" at bounding box center [669, 229] width 37 height 15
click at [750, 288] on button "2000" at bounding box center [745, 283] width 50 height 25
click at [669, 332] on button "Jul" at bounding box center [674, 335] width 50 height 25
click at [692, 363] on button "17" at bounding box center [690, 365] width 25 height 25
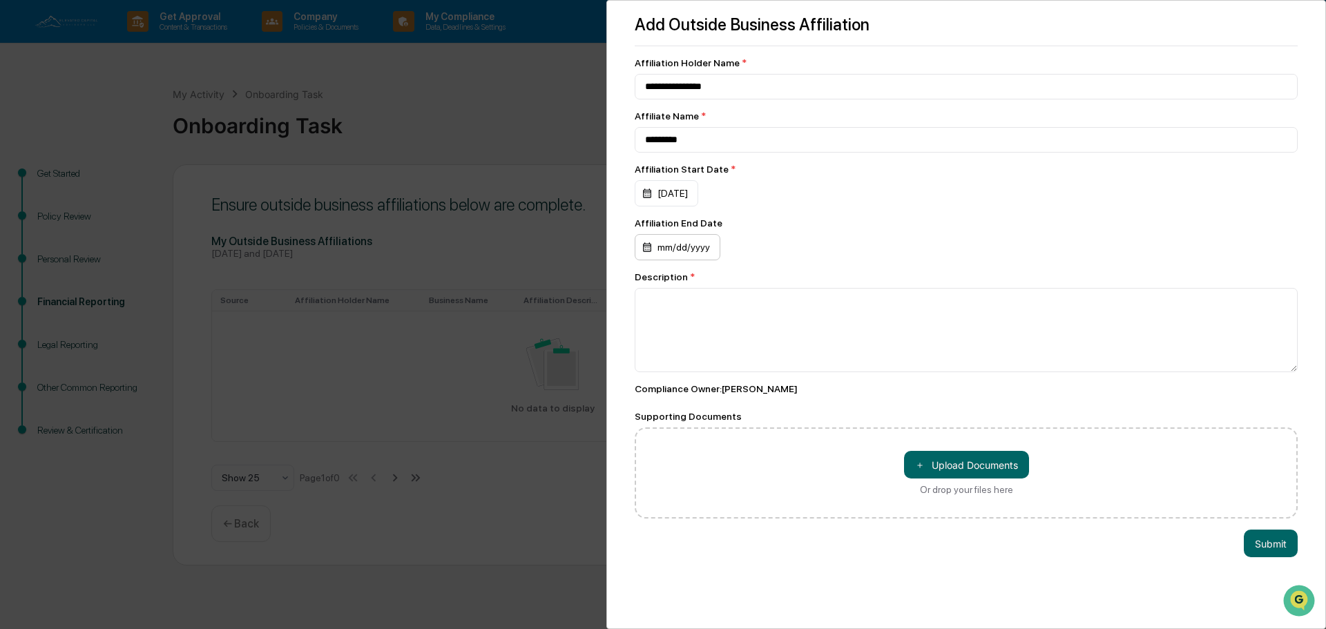
click at [675, 253] on div "mm/dd/yyyy" at bounding box center [678, 247] width 86 height 26
click at [804, 340] on button "5" at bounding box center [800, 340] width 25 height 25
click at [696, 336] on textarea at bounding box center [966, 330] width 663 height 84
click at [1244, 541] on button "Submit" at bounding box center [1271, 544] width 54 height 28
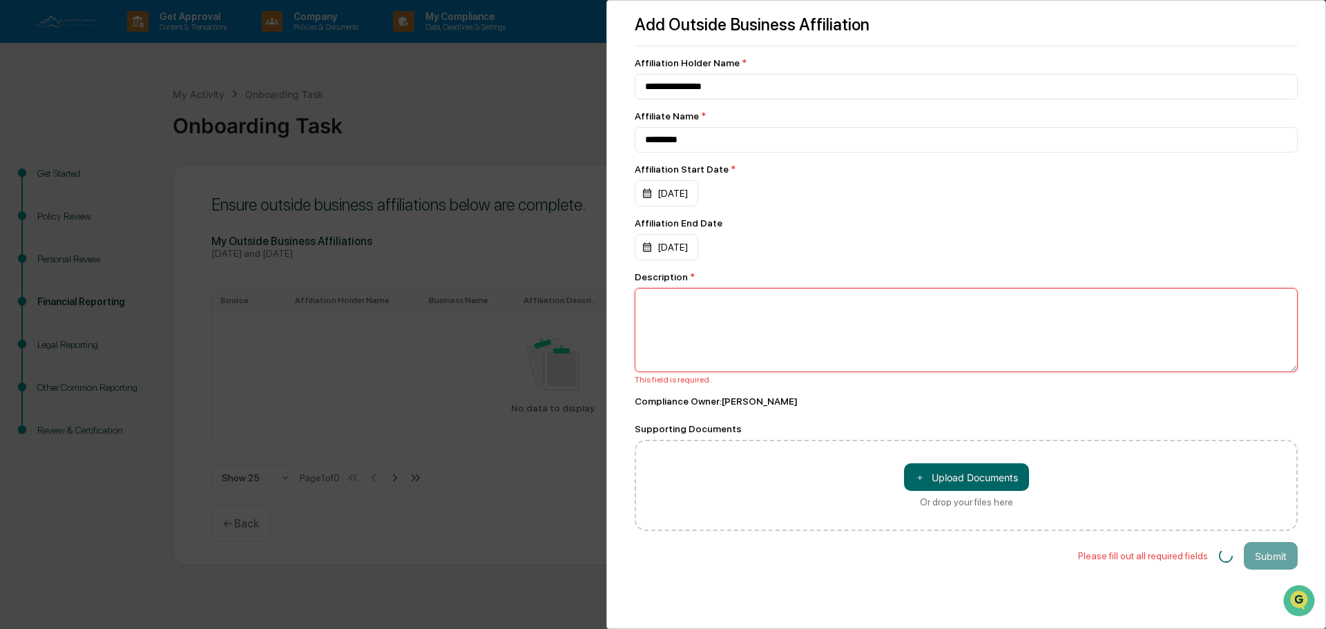
click at [755, 308] on textarea at bounding box center [966, 330] width 663 height 84
click at [685, 347] on textarea "**********" at bounding box center [963, 330] width 656 height 84
type textarea "**********"
click at [709, 133] on input "*********" at bounding box center [966, 140] width 663 height 26
click at [744, 366] on textarea "**********" at bounding box center [963, 330] width 656 height 84
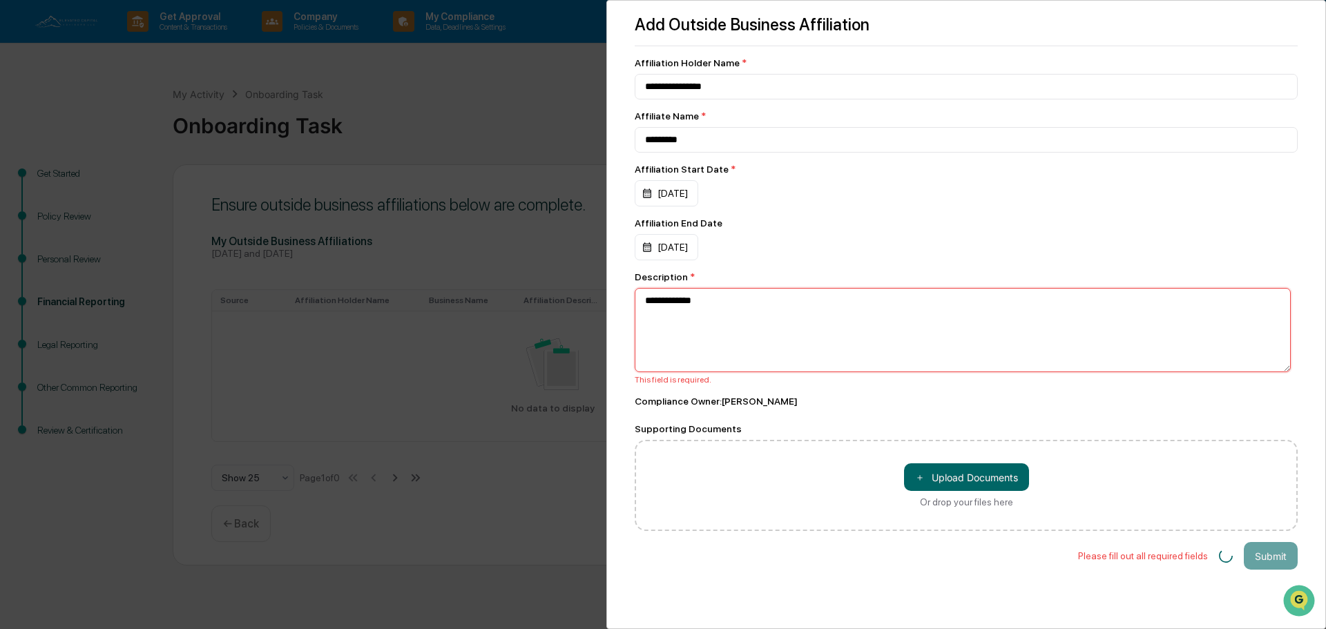
click at [748, 334] on textarea "**********" at bounding box center [963, 330] width 656 height 84
click at [525, 508] on div "**********" at bounding box center [663, 314] width 1326 height 629
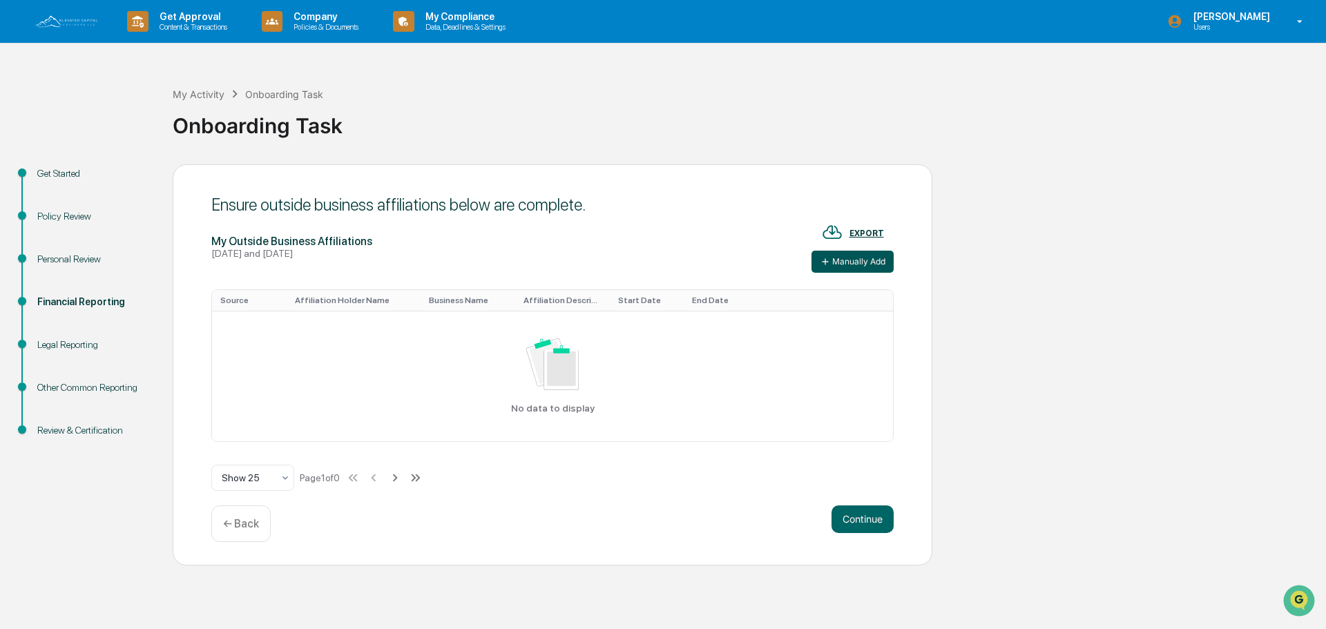
click at [877, 264] on button "Manually Add" at bounding box center [853, 262] width 82 height 22
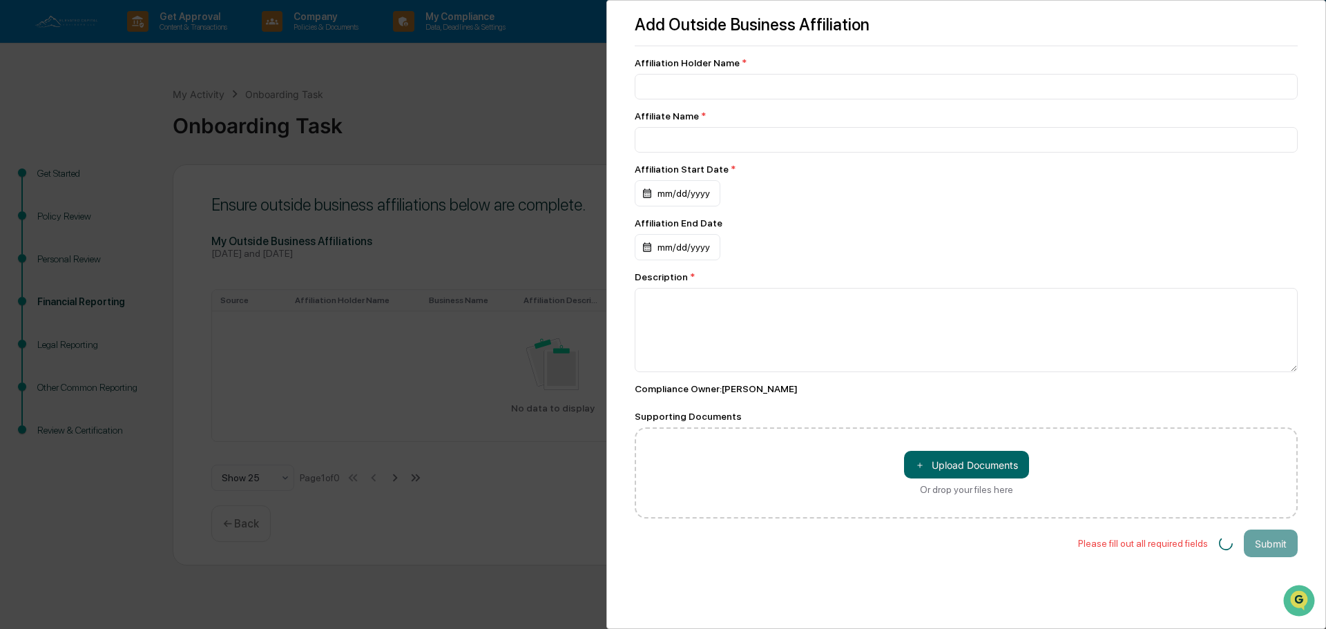
click at [543, 127] on div "Add Outside Business Affiliation Affiliation Holder Name * Affiliate Name * Aff…" at bounding box center [663, 314] width 1326 height 629
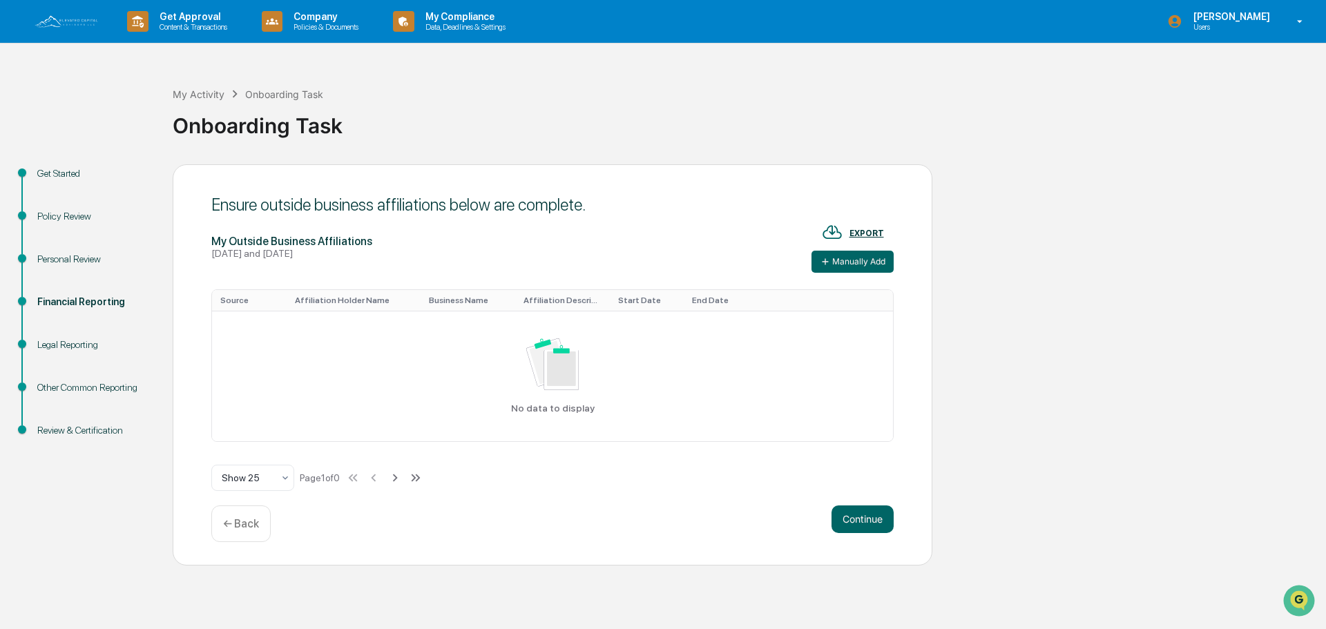
click at [224, 525] on p "← Back" at bounding box center [241, 523] width 36 height 13
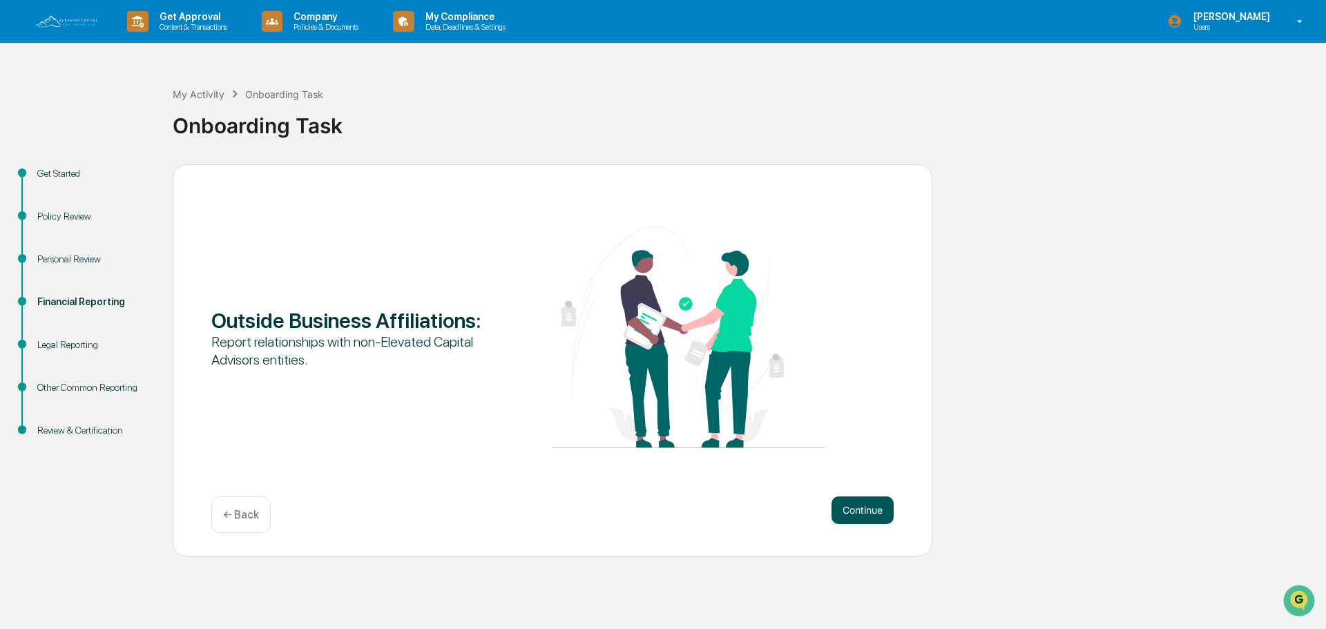
click at [892, 510] on button "Continue" at bounding box center [863, 511] width 62 height 28
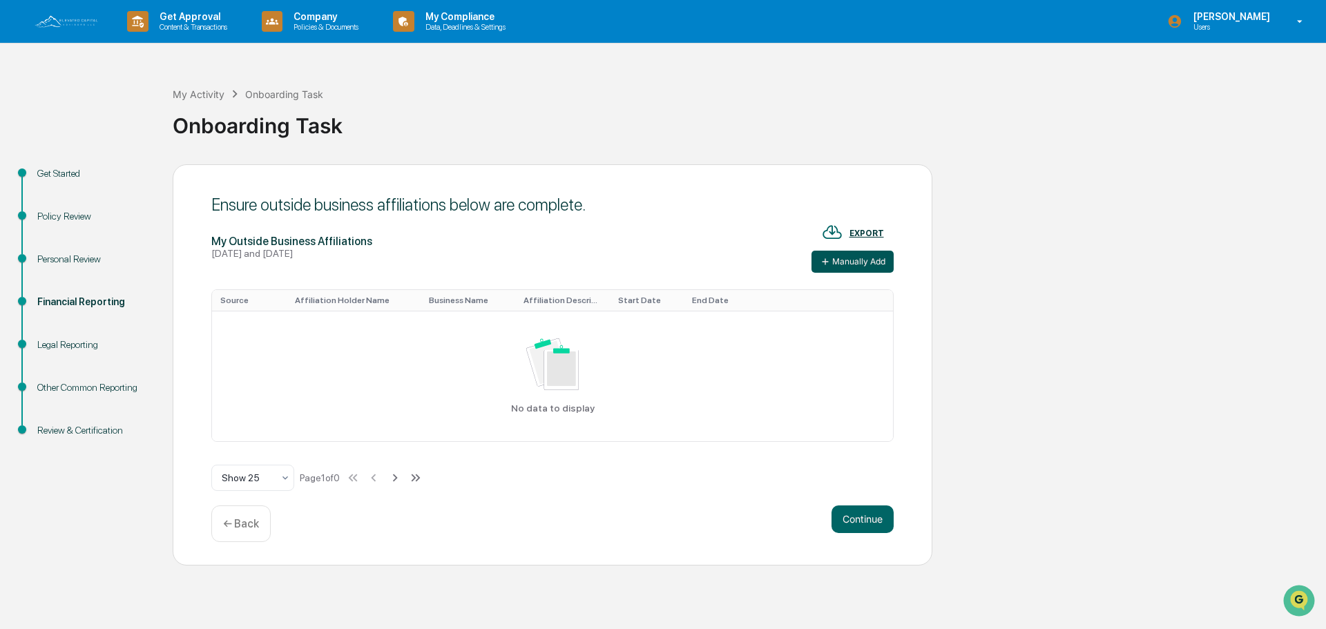
click at [854, 265] on button "Manually Add" at bounding box center [853, 262] width 82 height 22
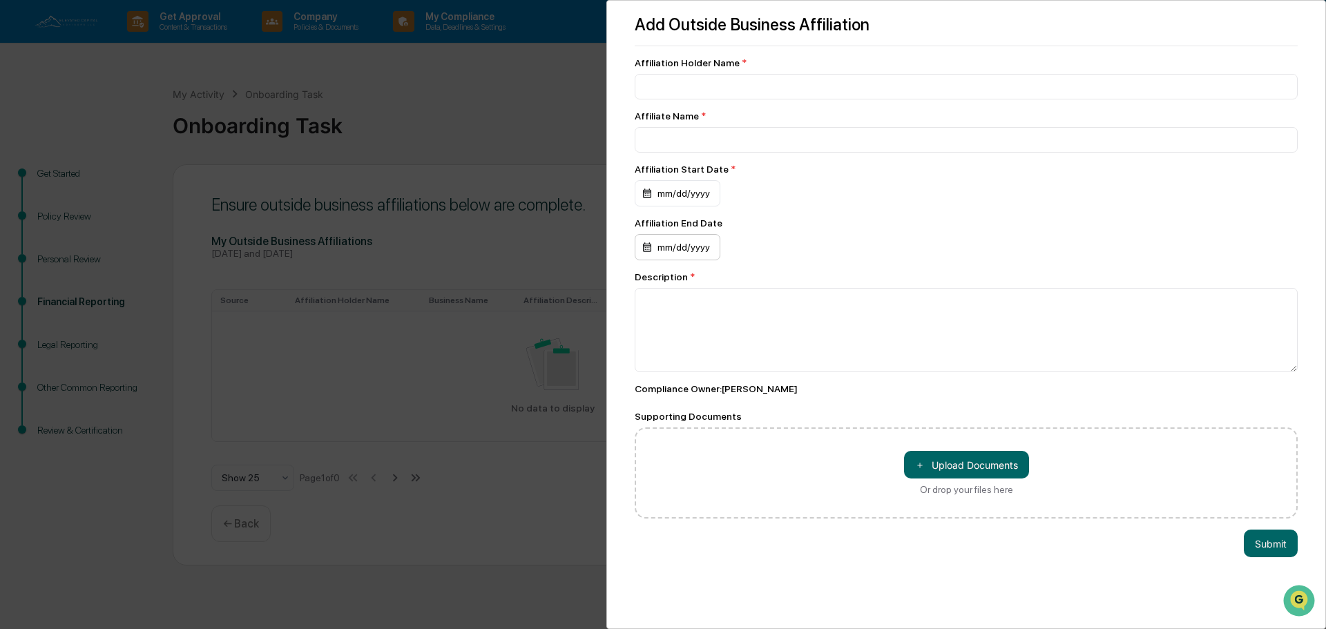
click at [682, 245] on div "mm/dd/yyyy" at bounding box center [678, 247] width 86 height 26
click at [677, 289] on div "September 2025" at bounding box center [667, 283] width 32 height 15
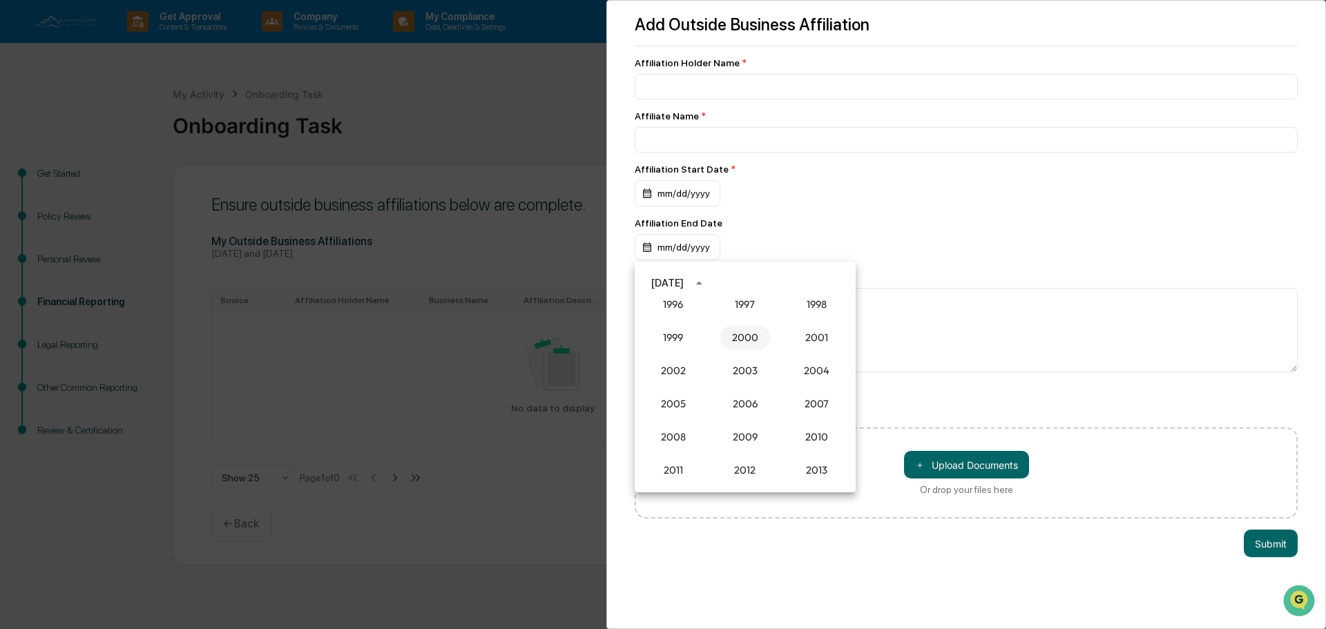
click at [745, 334] on button "2000" at bounding box center [745, 337] width 50 height 25
click at [668, 385] on button "Jul" at bounding box center [674, 388] width 50 height 25
click at [694, 420] on button "17" at bounding box center [690, 419] width 25 height 25
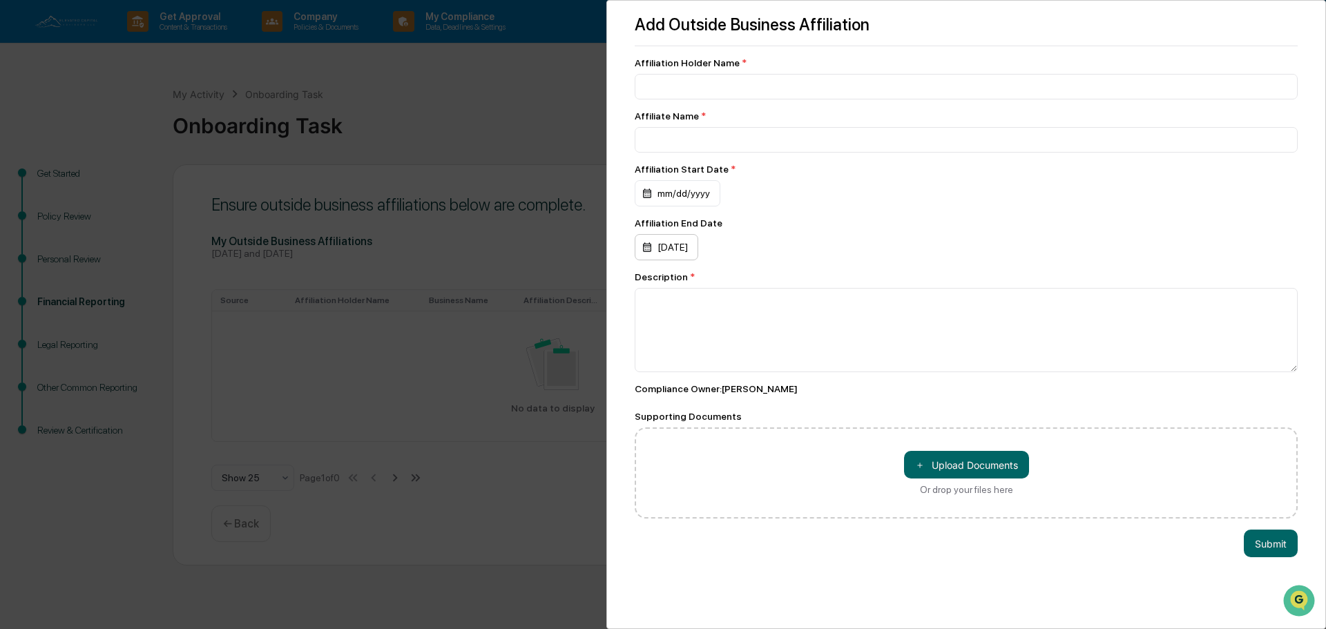
click at [694, 254] on div "07/17/2000" at bounding box center [667, 247] width 64 height 26
click at [694, 198] on div at bounding box center [663, 314] width 1326 height 629
click at [694, 198] on div "mm/dd/yyyy" at bounding box center [678, 193] width 86 height 26
click at [684, 234] on div "September 2025" at bounding box center [667, 229] width 32 height 15
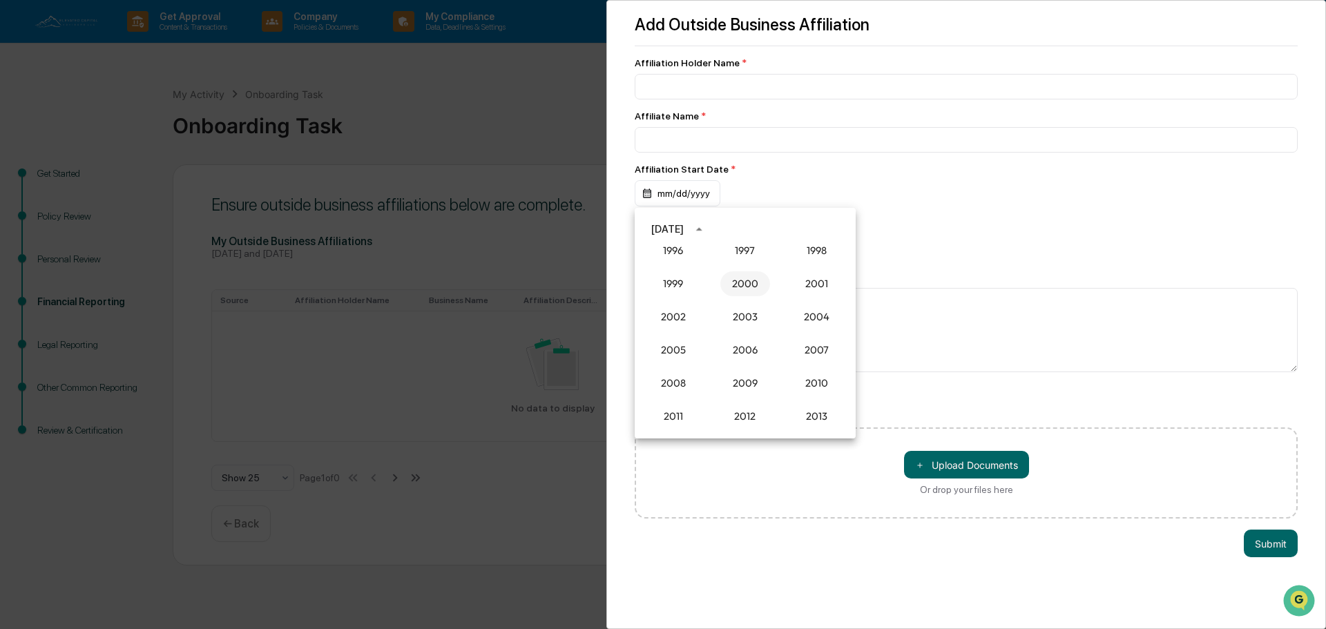
click at [743, 283] on button "2000" at bounding box center [745, 283] width 50 height 25
click at [669, 332] on button "Jul" at bounding box center [674, 335] width 50 height 25
click at [693, 365] on button "17" at bounding box center [690, 365] width 25 height 25
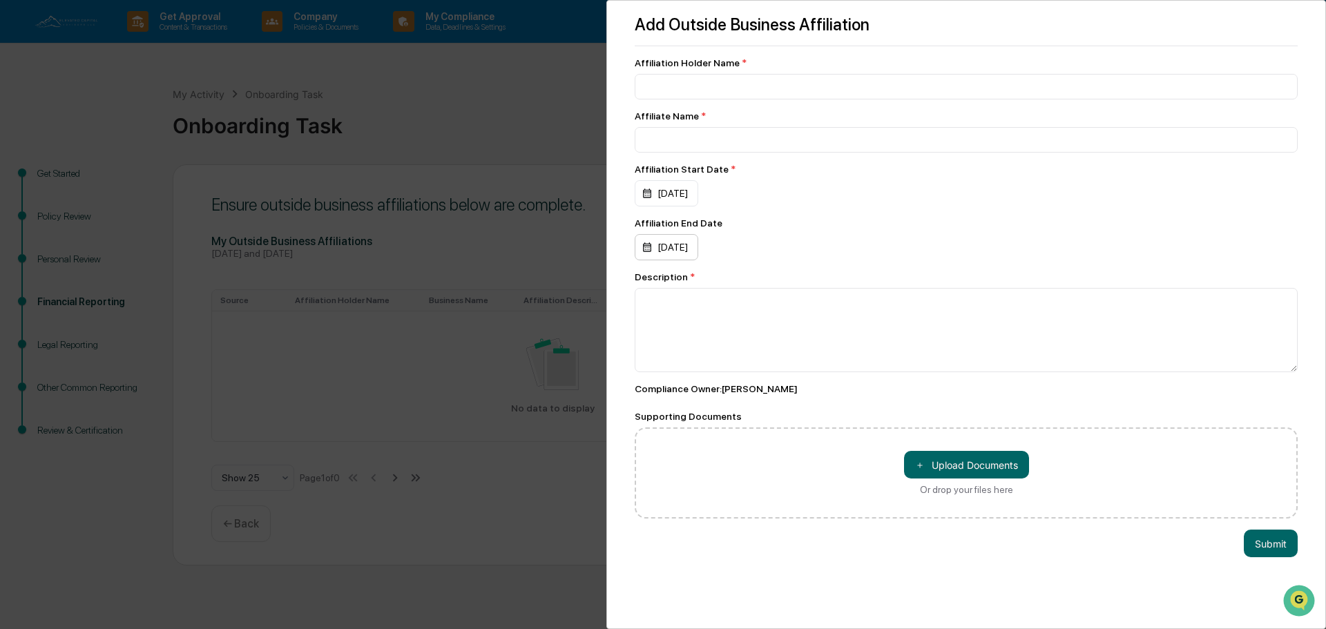
click at [685, 245] on div "07/17/2000" at bounding box center [667, 247] width 64 height 26
click at [684, 280] on div "July 2000" at bounding box center [667, 283] width 32 height 15
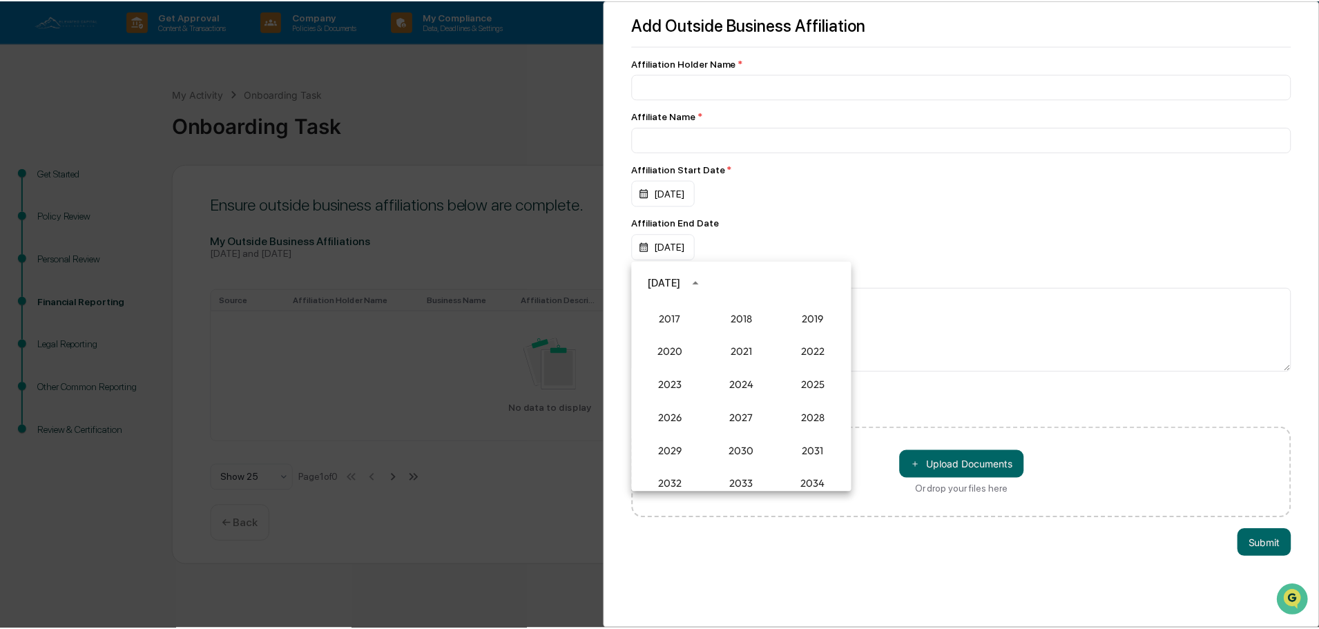
scroll to position [1290, 0]
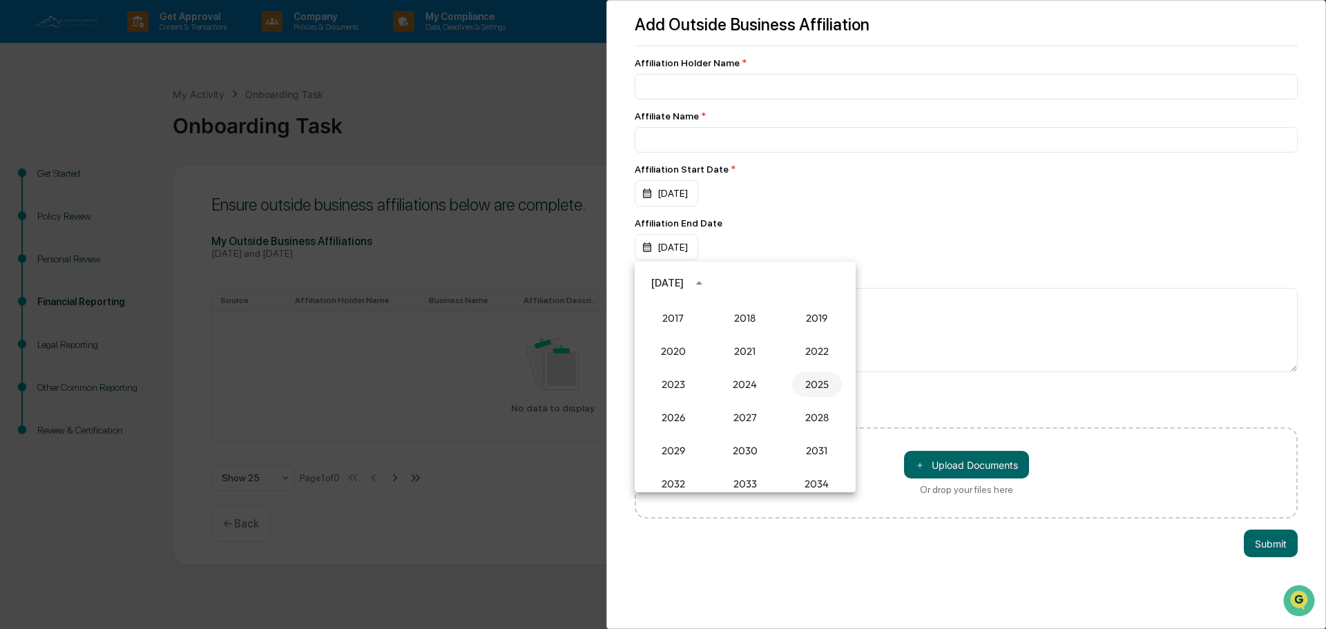
click at [806, 387] on button "2025" at bounding box center [817, 384] width 50 height 25
click at [816, 394] on button "Sep" at bounding box center [817, 388] width 50 height 25
click at [809, 337] on button "5" at bounding box center [800, 340] width 25 height 25
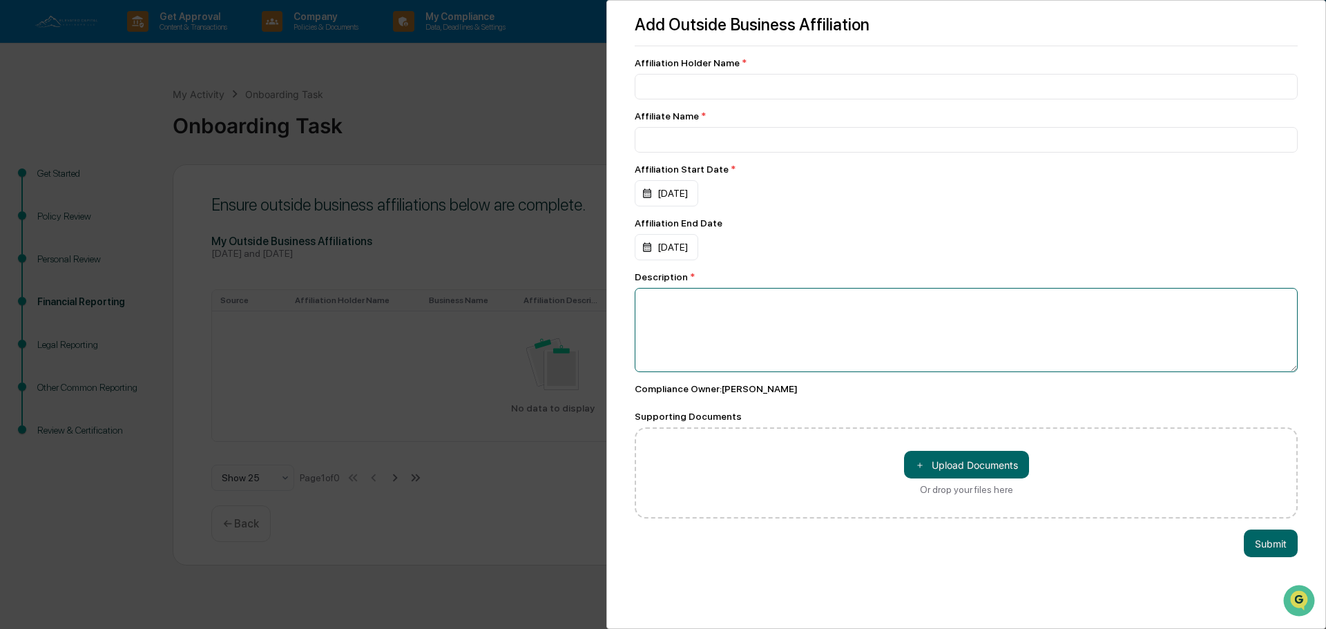
click at [691, 336] on textarea at bounding box center [966, 330] width 663 height 84
type textarea "**********"
click at [674, 95] on input at bounding box center [966, 87] width 663 height 26
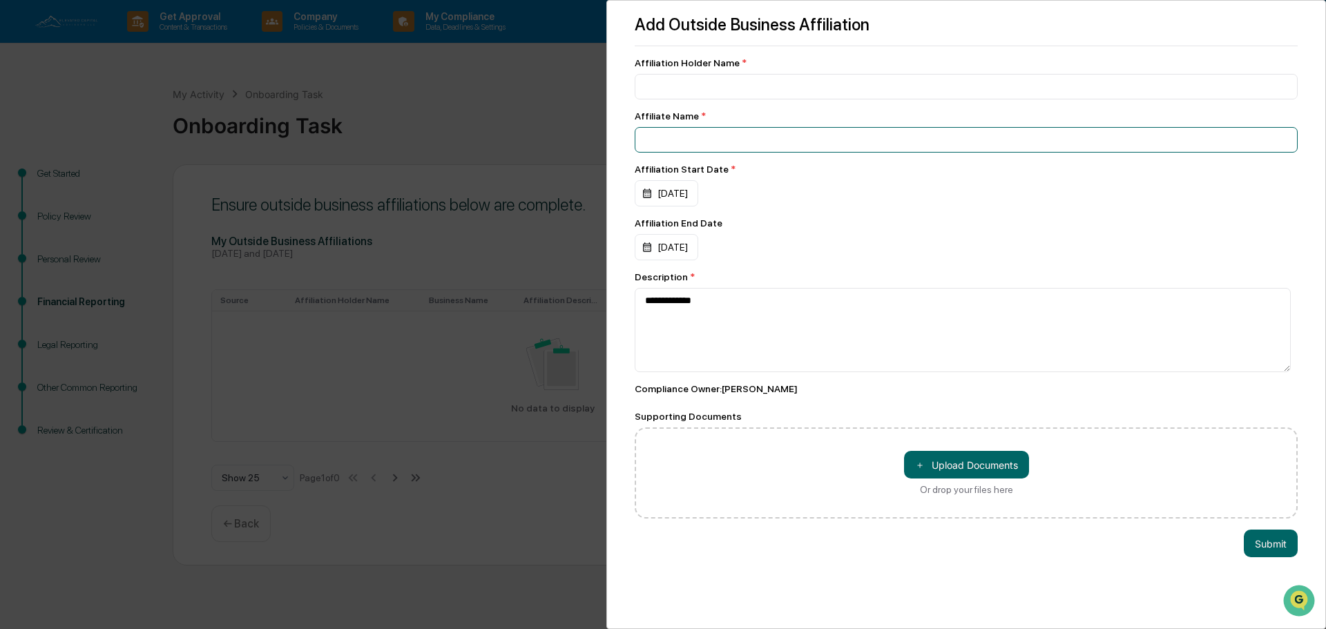
click at [769, 141] on input at bounding box center [966, 140] width 663 height 26
click at [700, 75] on input at bounding box center [966, 87] width 663 height 26
type input "**********"
click at [711, 142] on input at bounding box center [966, 140] width 663 height 26
type input "*********"
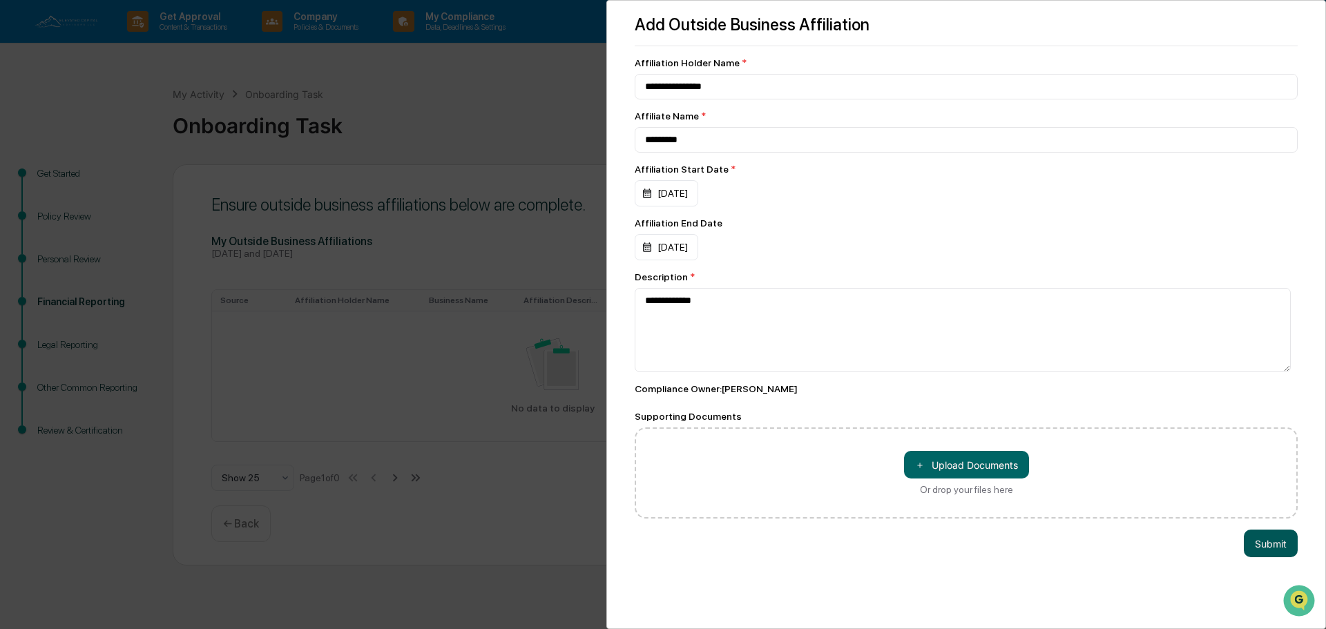
click at [1263, 543] on button "Submit" at bounding box center [1271, 544] width 54 height 28
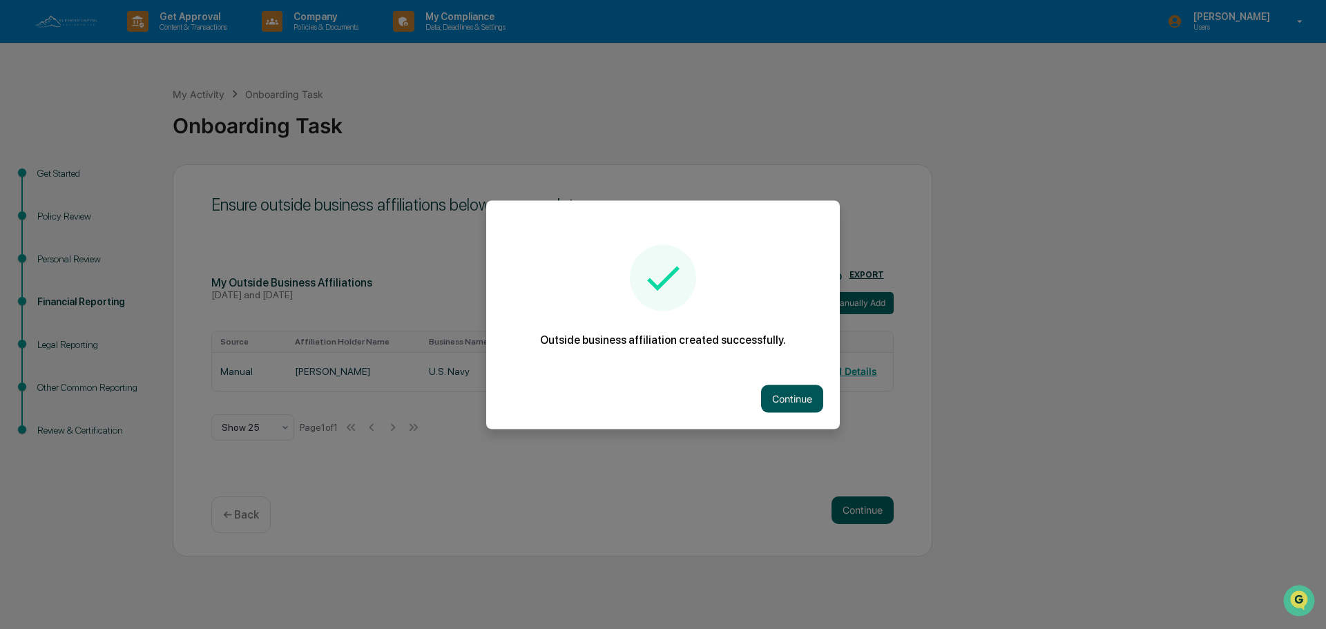
click at [804, 394] on button "Continue" at bounding box center [792, 399] width 62 height 28
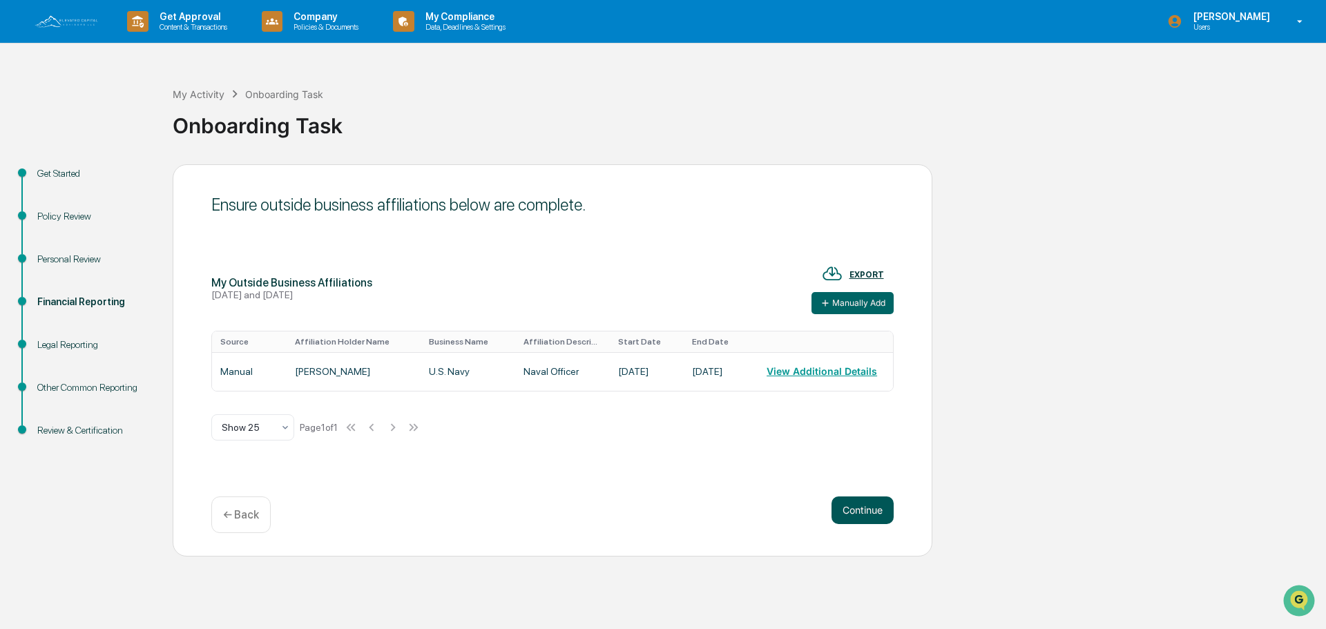
click at [859, 511] on button "Continue" at bounding box center [863, 511] width 62 height 28
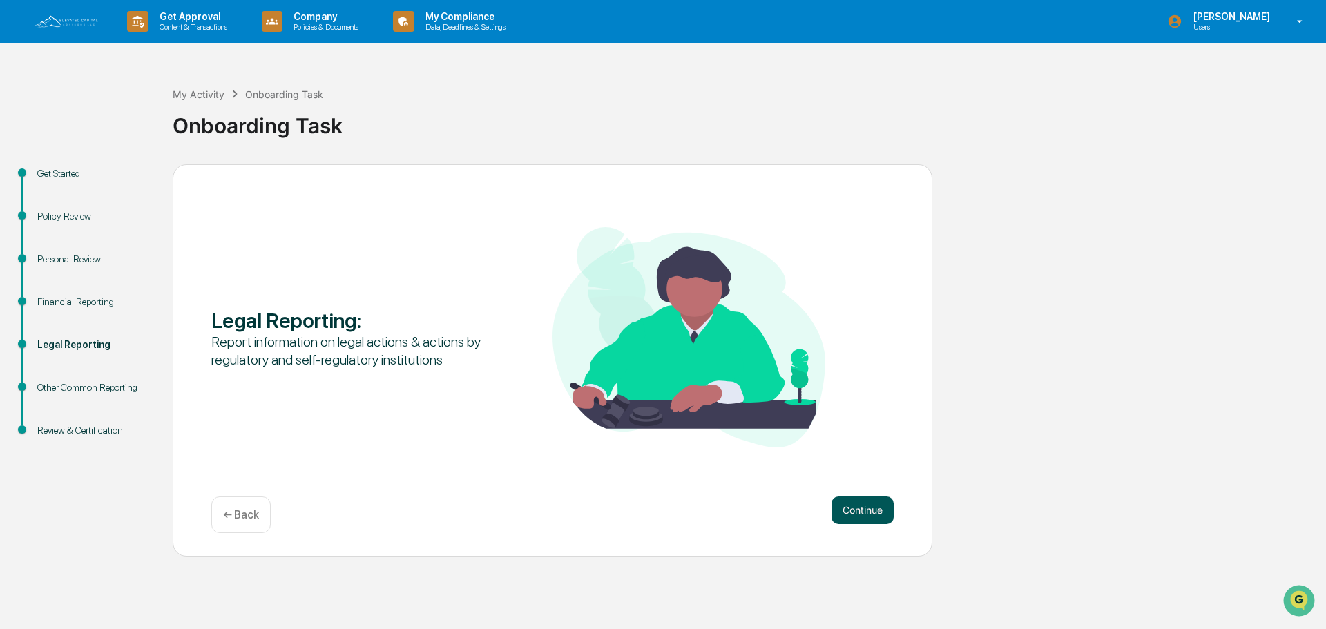
click at [845, 506] on button "Continue" at bounding box center [863, 511] width 62 height 28
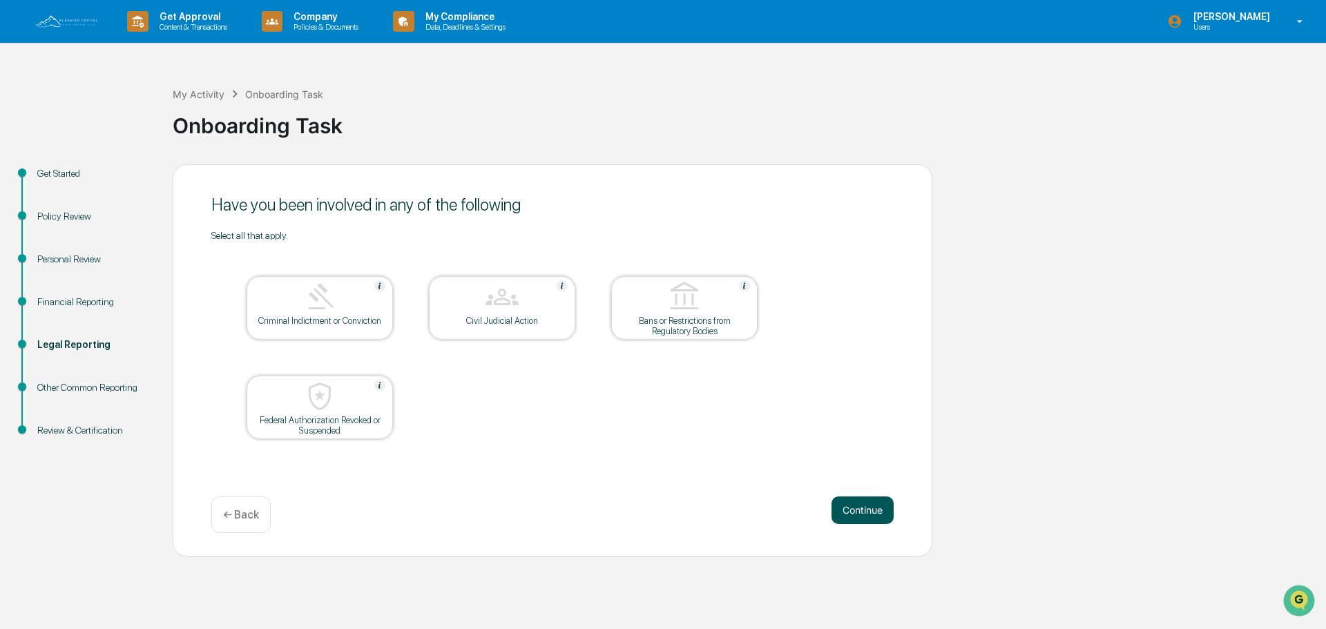
click at [877, 515] on button "Continue" at bounding box center [863, 511] width 62 height 28
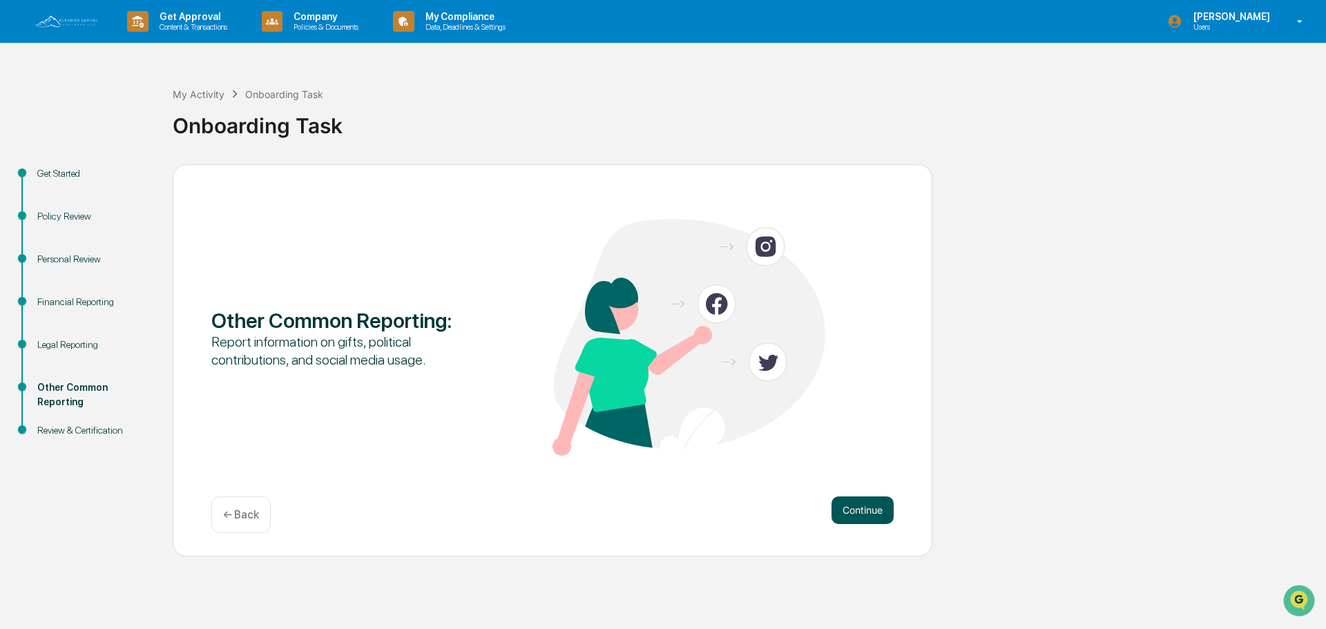
click at [875, 515] on button "Continue" at bounding box center [863, 511] width 62 height 28
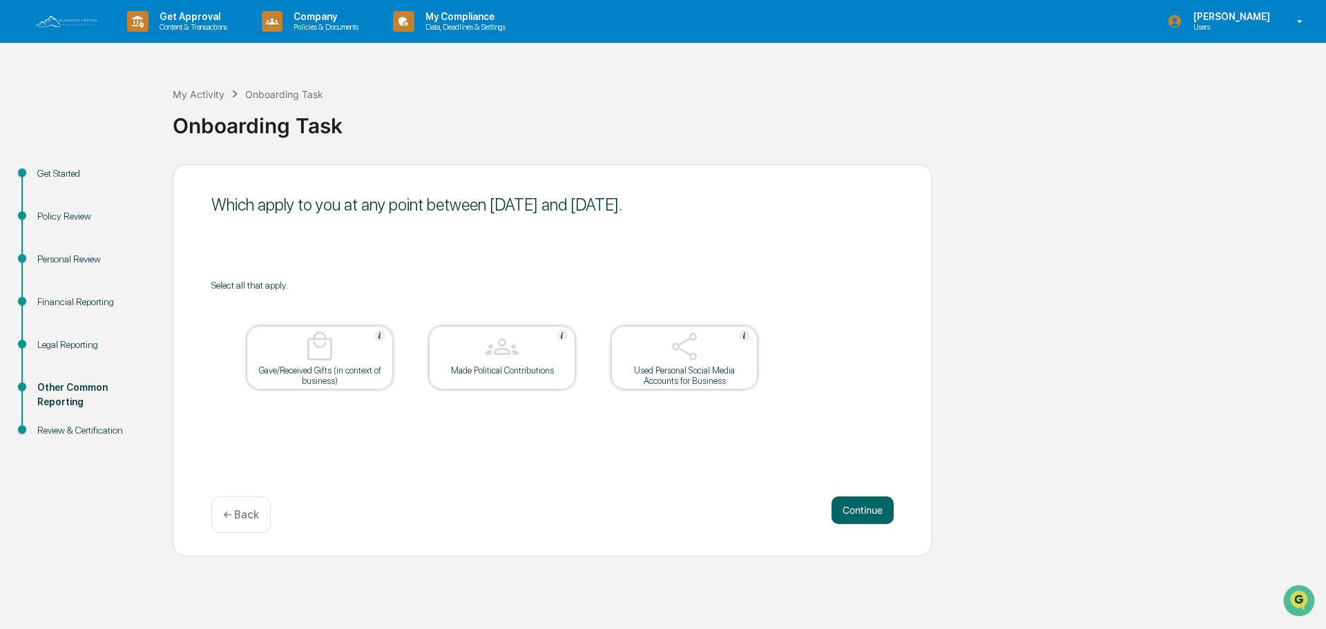
click at [875, 515] on button "Continue" at bounding box center [863, 511] width 62 height 28
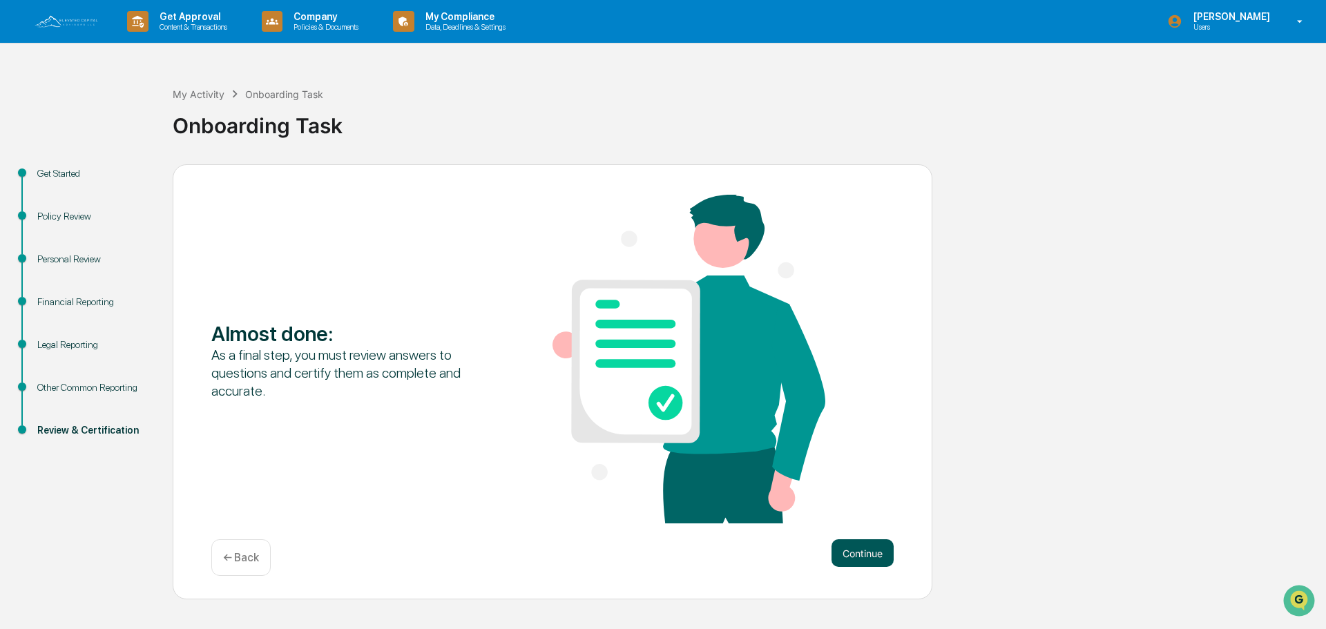
click at [876, 548] on button "Continue" at bounding box center [863, 553] width 62 height 28
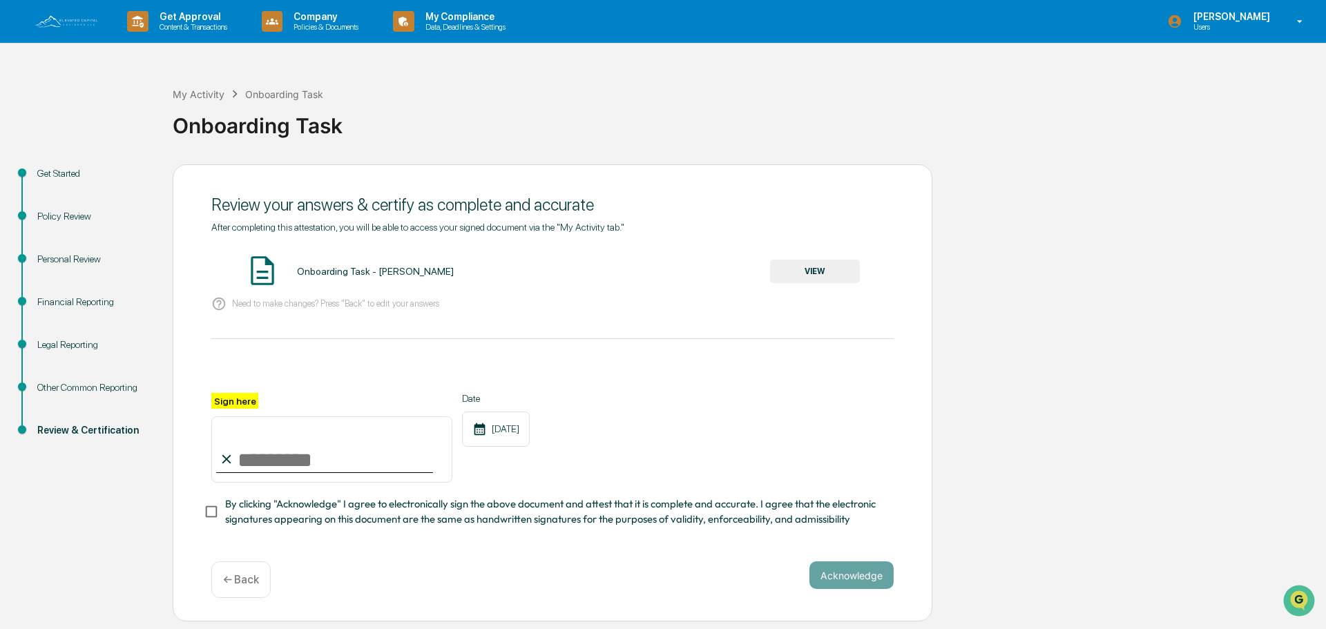
click at [298, 450] on input "Sign here" at bounding box center [331, 450] width 241 height 66
type input "**********"
click at [852, 586] on button "Acknowledge" at bounding box center [852, 576] width 84 height 28
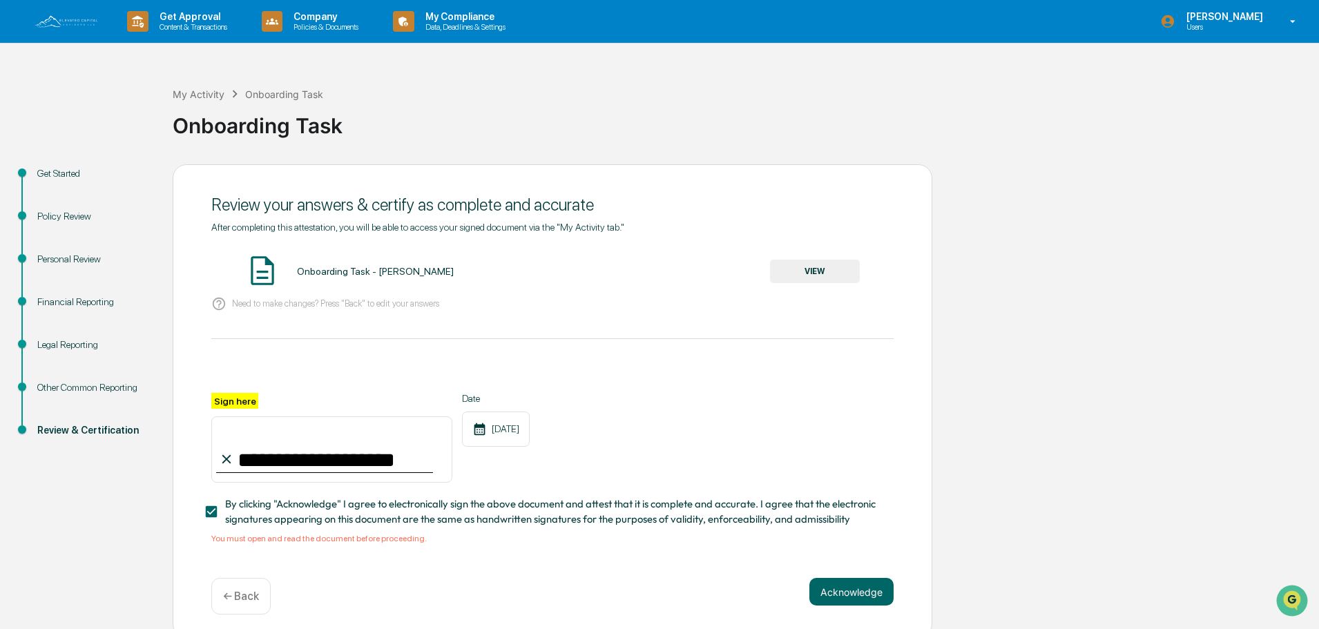
click at [816, 269] on button "VIEW" at bounding box center [815, 271] width 90 height 23
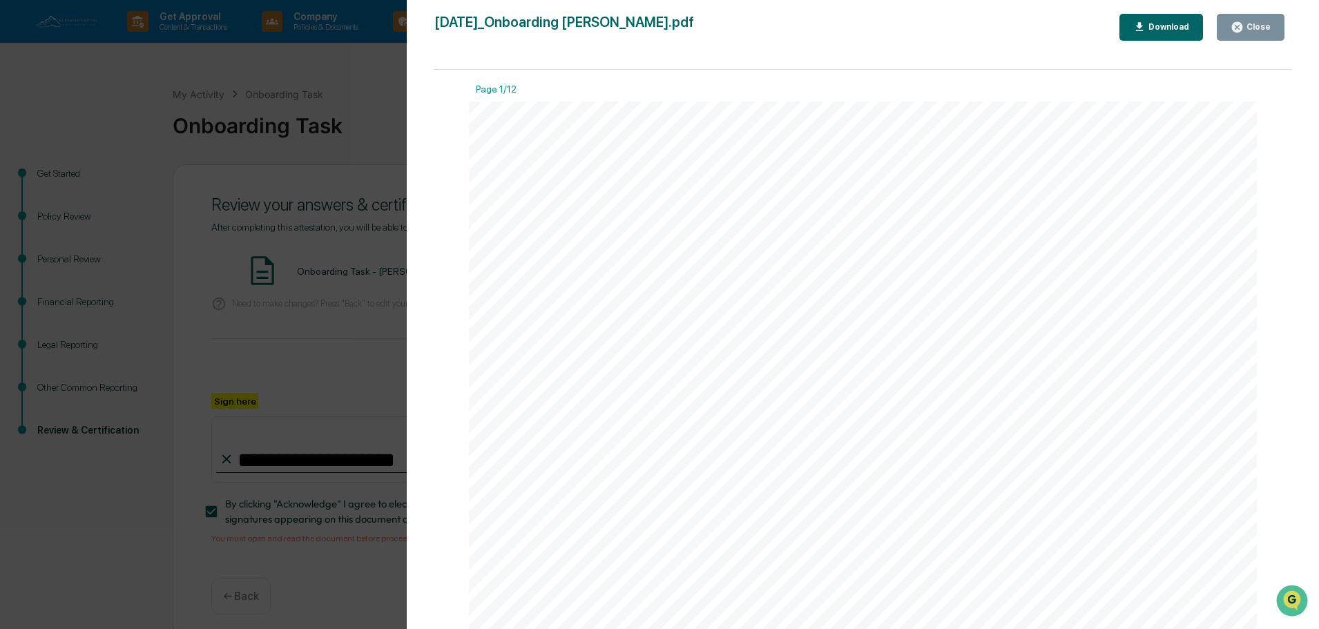
scroll to position [84, 0]
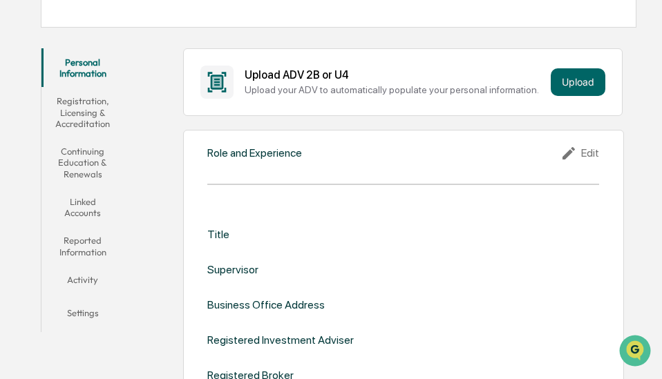
scroll to position [207, 0]
